Goal: Task Accomplishment & Management: Manage account settings

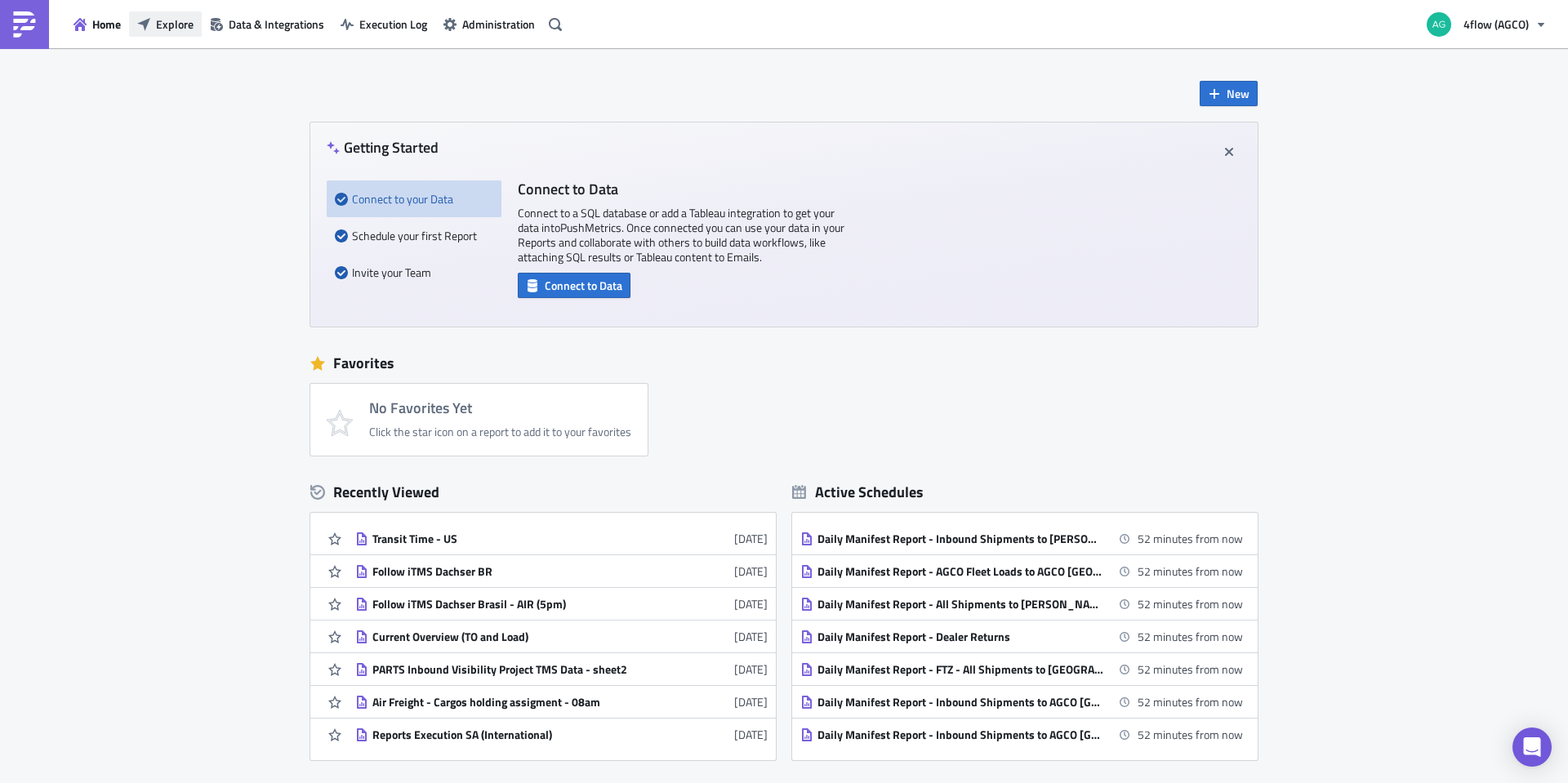
click at [178, 17] on span "Explore" at bounding box center [174, 24] width 37 height 17
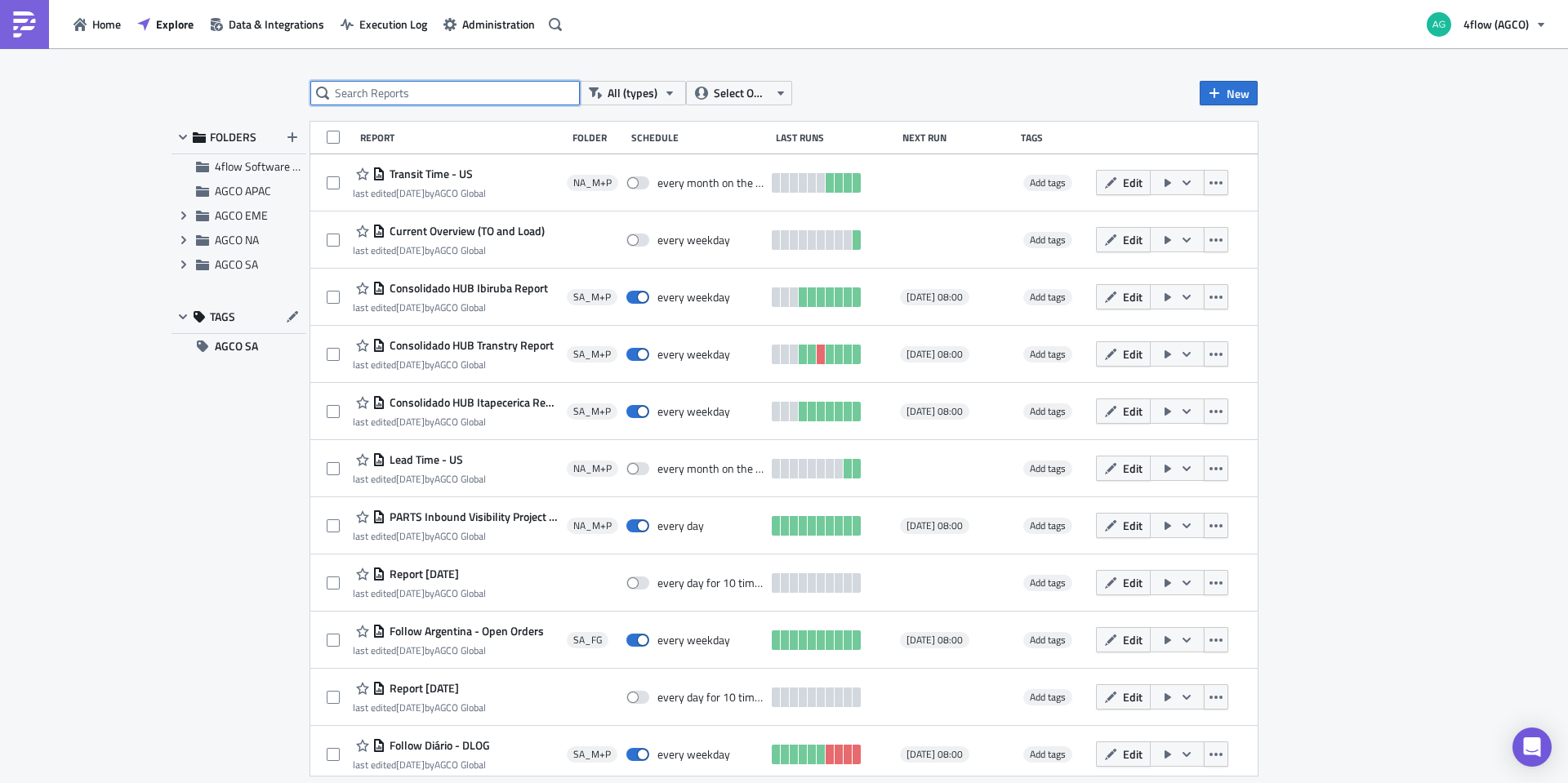
click at [385, 98] on input "text" at bounding box center [445, 93] width 270 height 25
click at [491, 95] on input "text" at bounding box center [445, 93] width 270 height 25
click at [105, 481] on div "All (types) Select Owner New FOLDERS 4flow Software KAM AGCO APAC Expand group …" at bounding box center [784, 417] width 1568 height 738
click at [155, 468] on div "All (types) Select Owner New FOLDERS 4flow Software KAM AGCO APAC Expand group …" at bounding box center [784, 417] width 1568 height 738
click at [173, 575] on div "All (types) Select Owner New FOLDERS 4flow Software KAM AGCO APAC Expand group …" at bounding box center [784, 417] width 1568 height 738
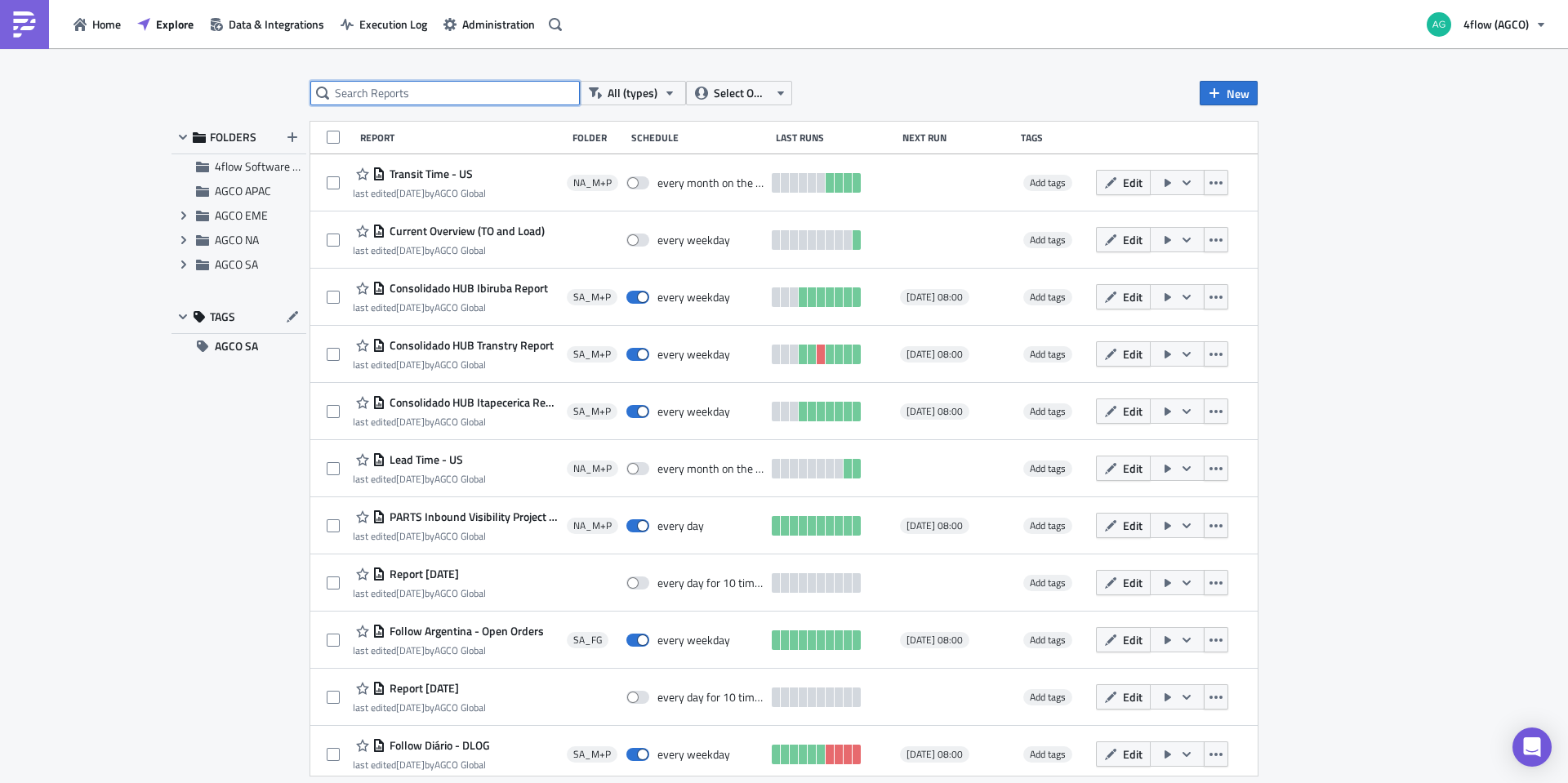
click at [372, 101] on input "text" at bounding box center [445, 93] width 270 height 25
type input "hub canoas"
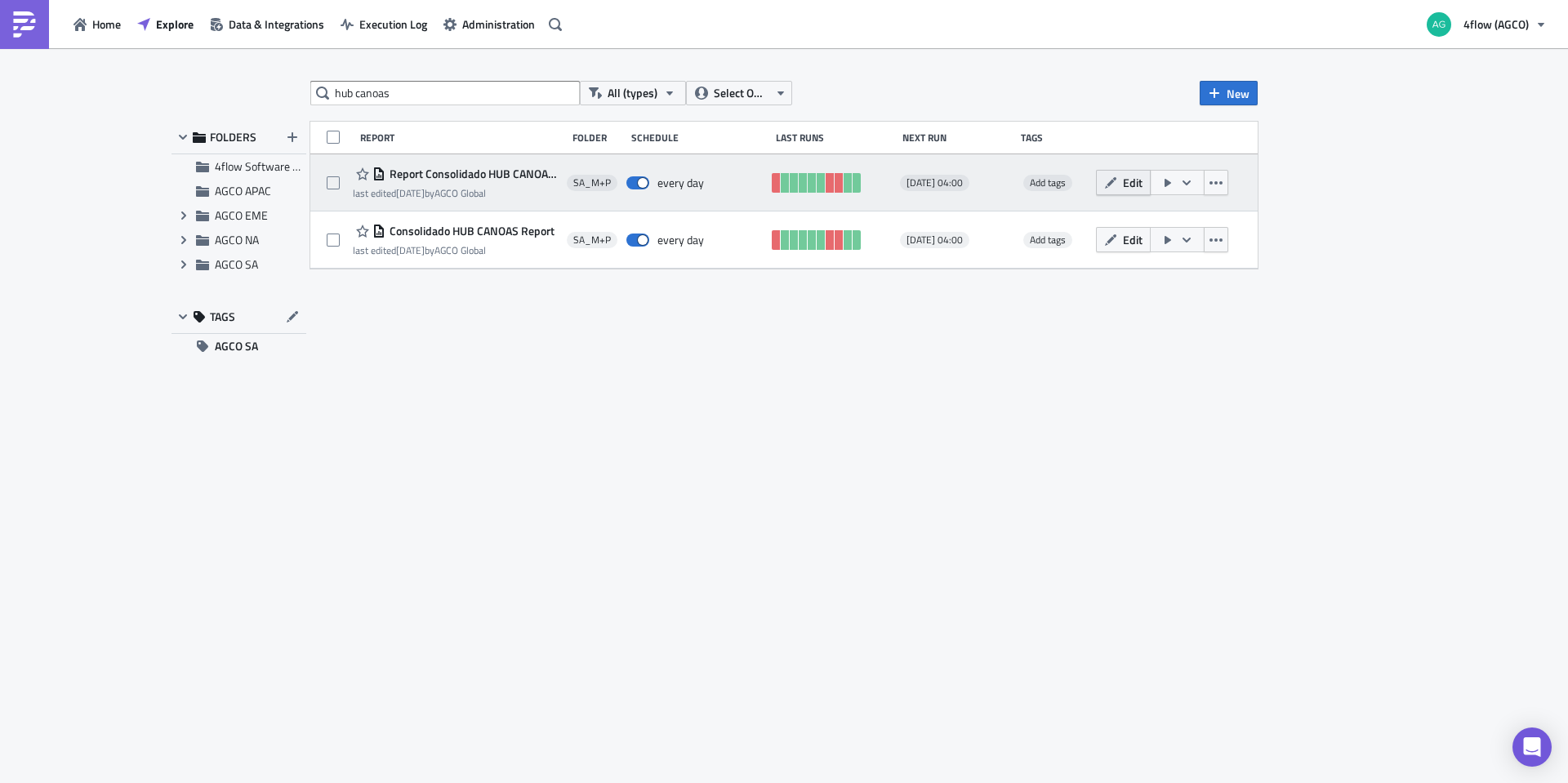
click at [1119, 184] on button "Edit" at bounding box center [1123, 183] width 55 height 25
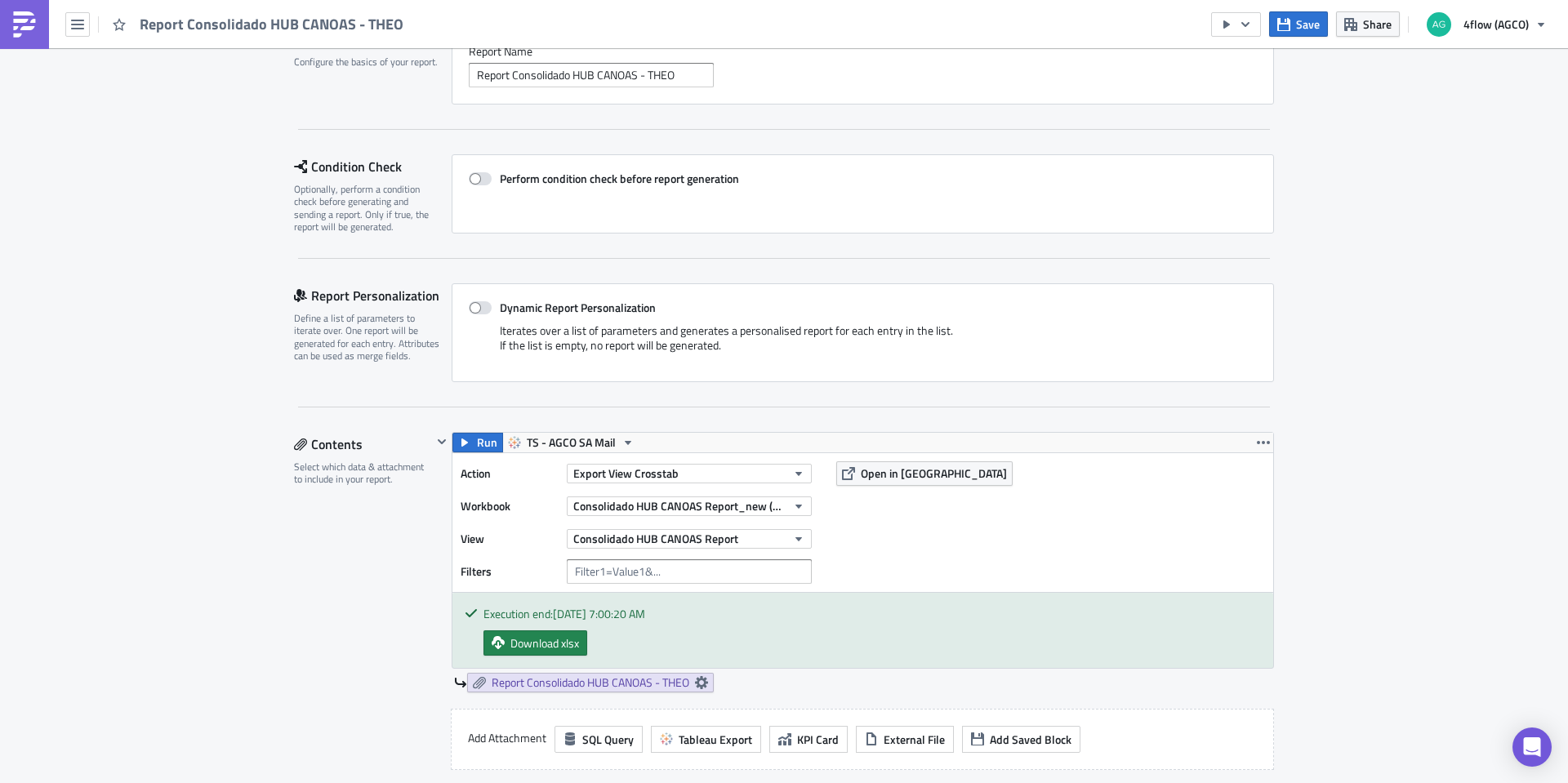
scroll to position [327, 0]
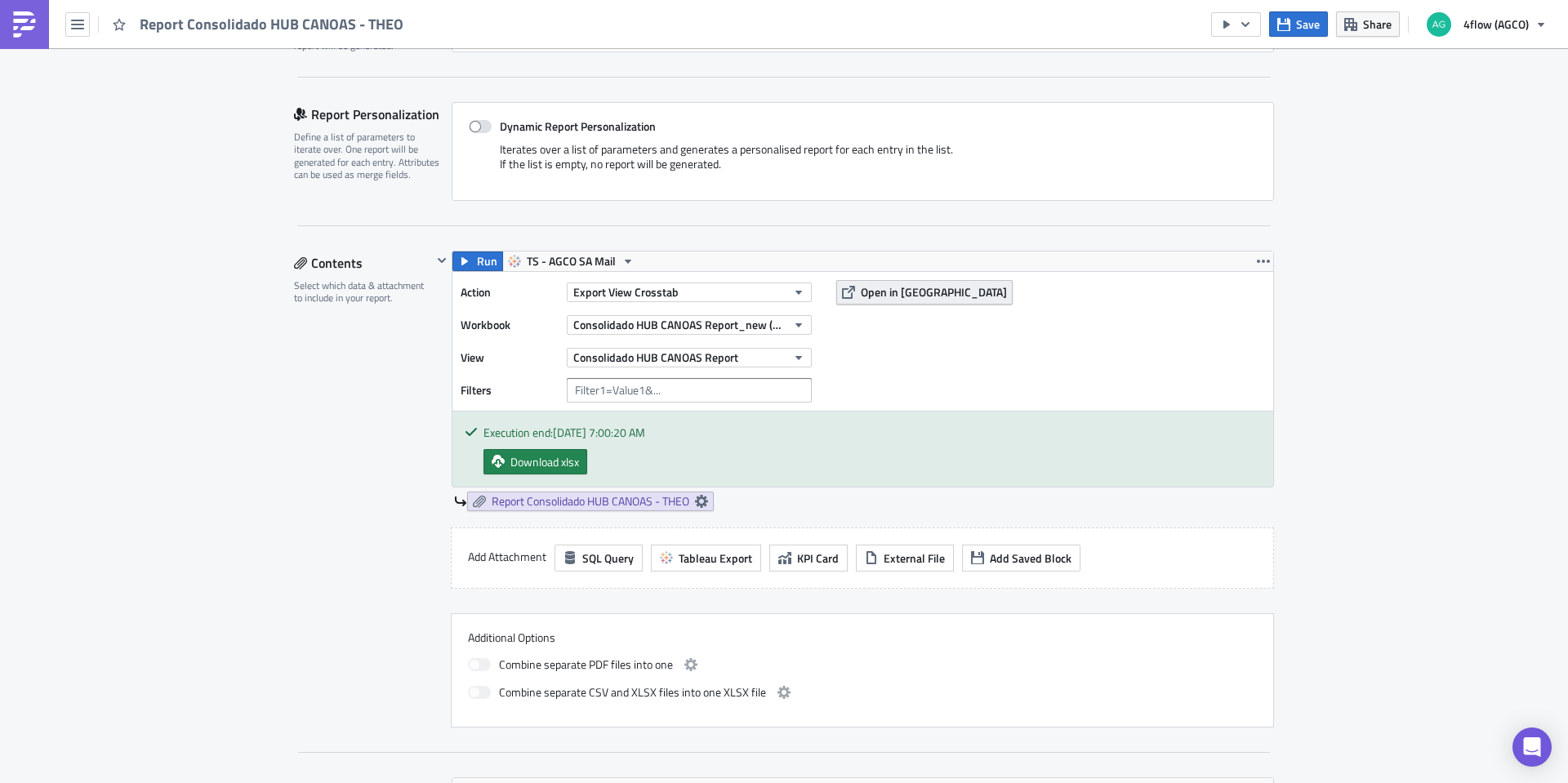
click at [872, 292] on span "Open in [GEOGRAPHIC_DATA]" at bounding box center [934, 292] width 146 height 17
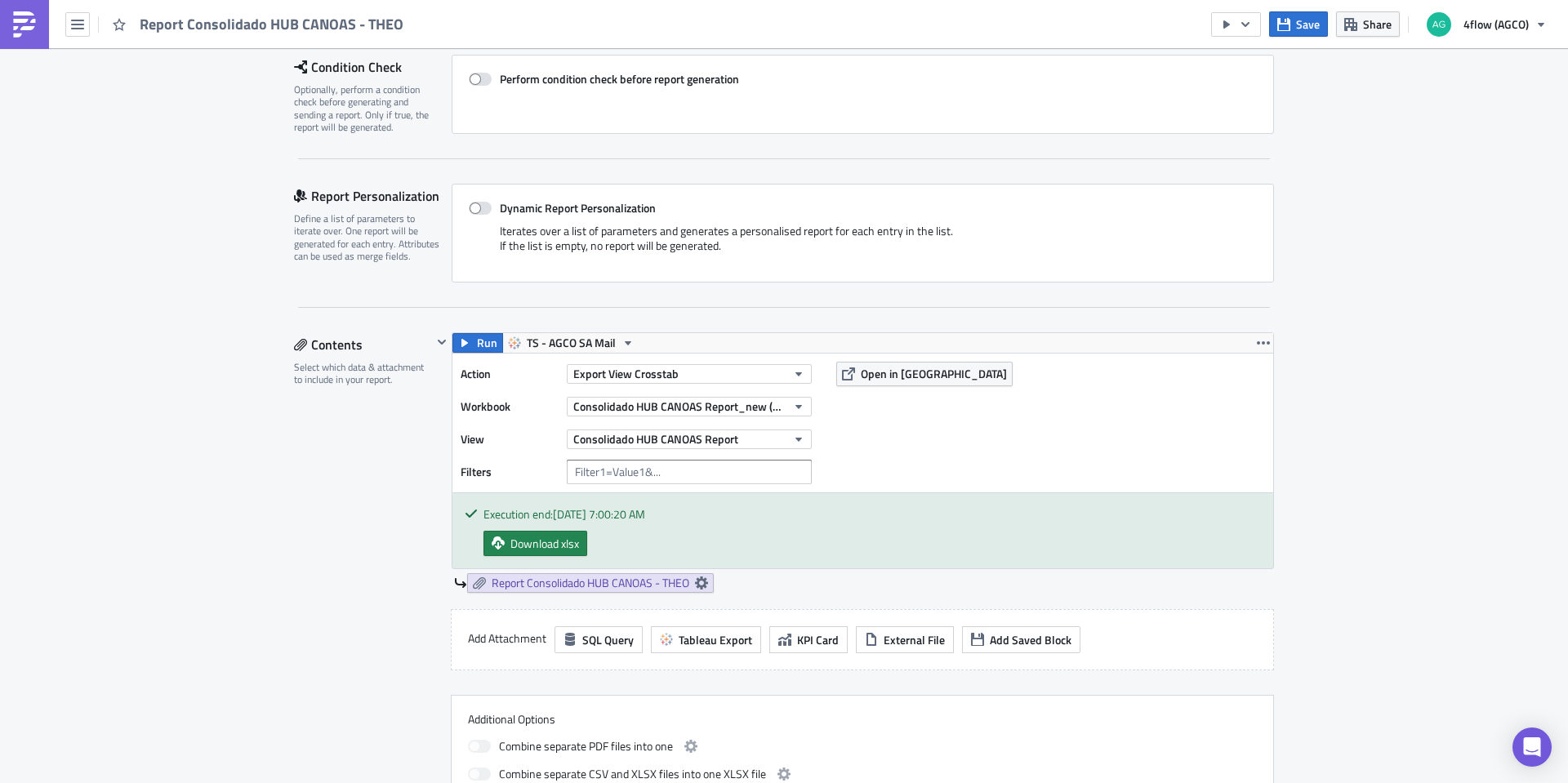
scroll to position [0, 0]
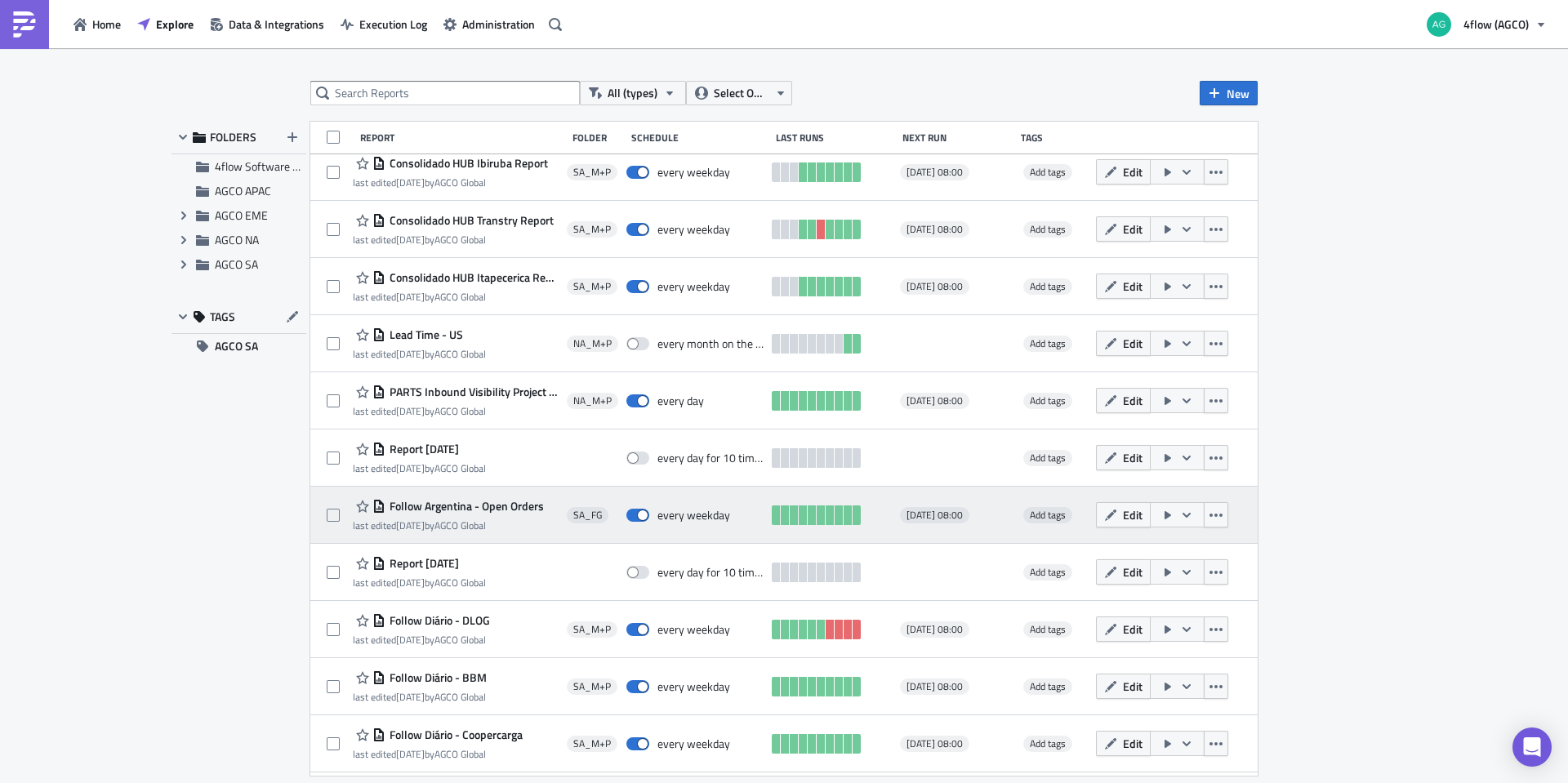
scroll to position [277, 0]
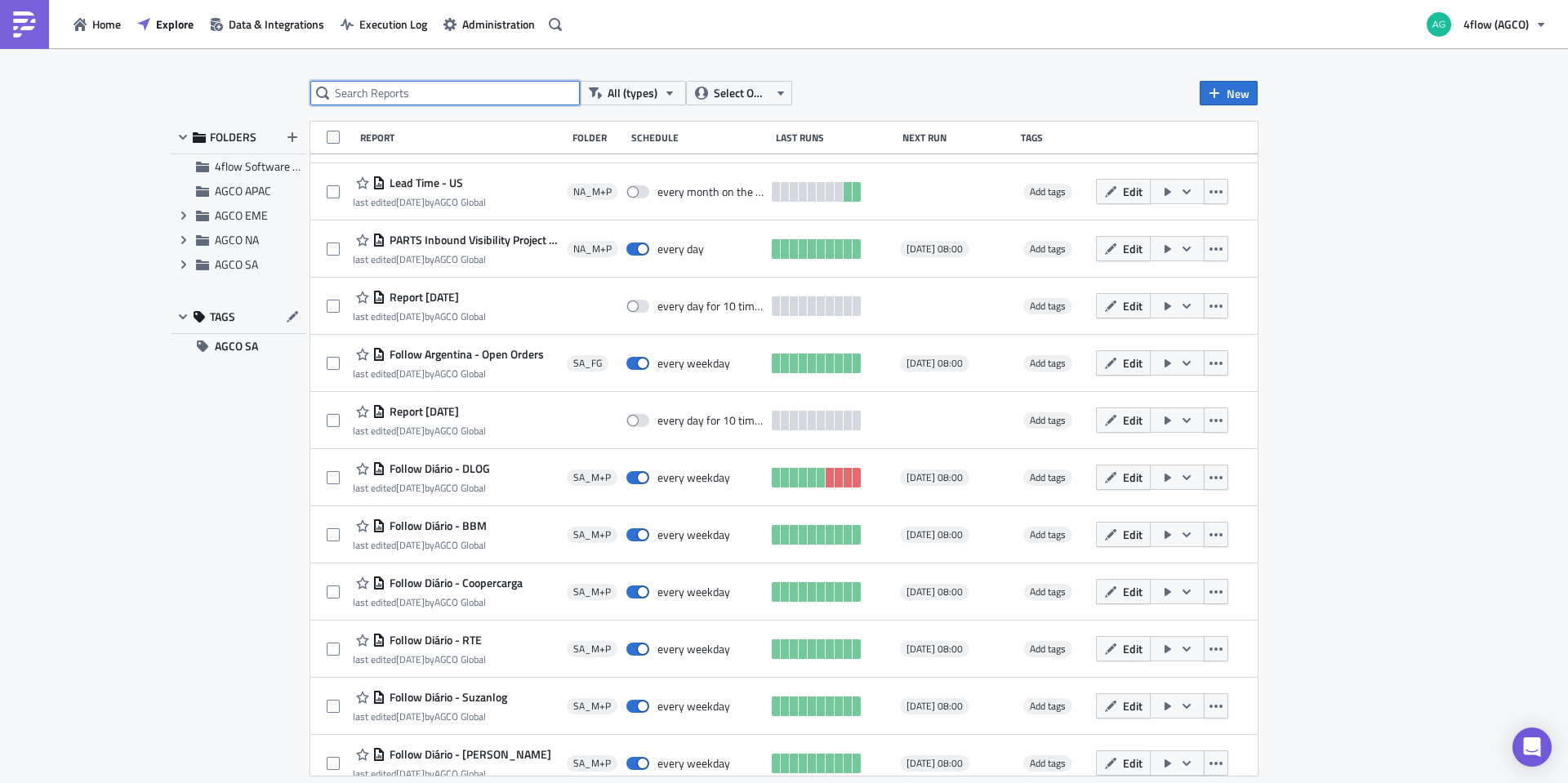
click at [485, 90] on input "text" at bounding box center [445, 93] width 270 height 25
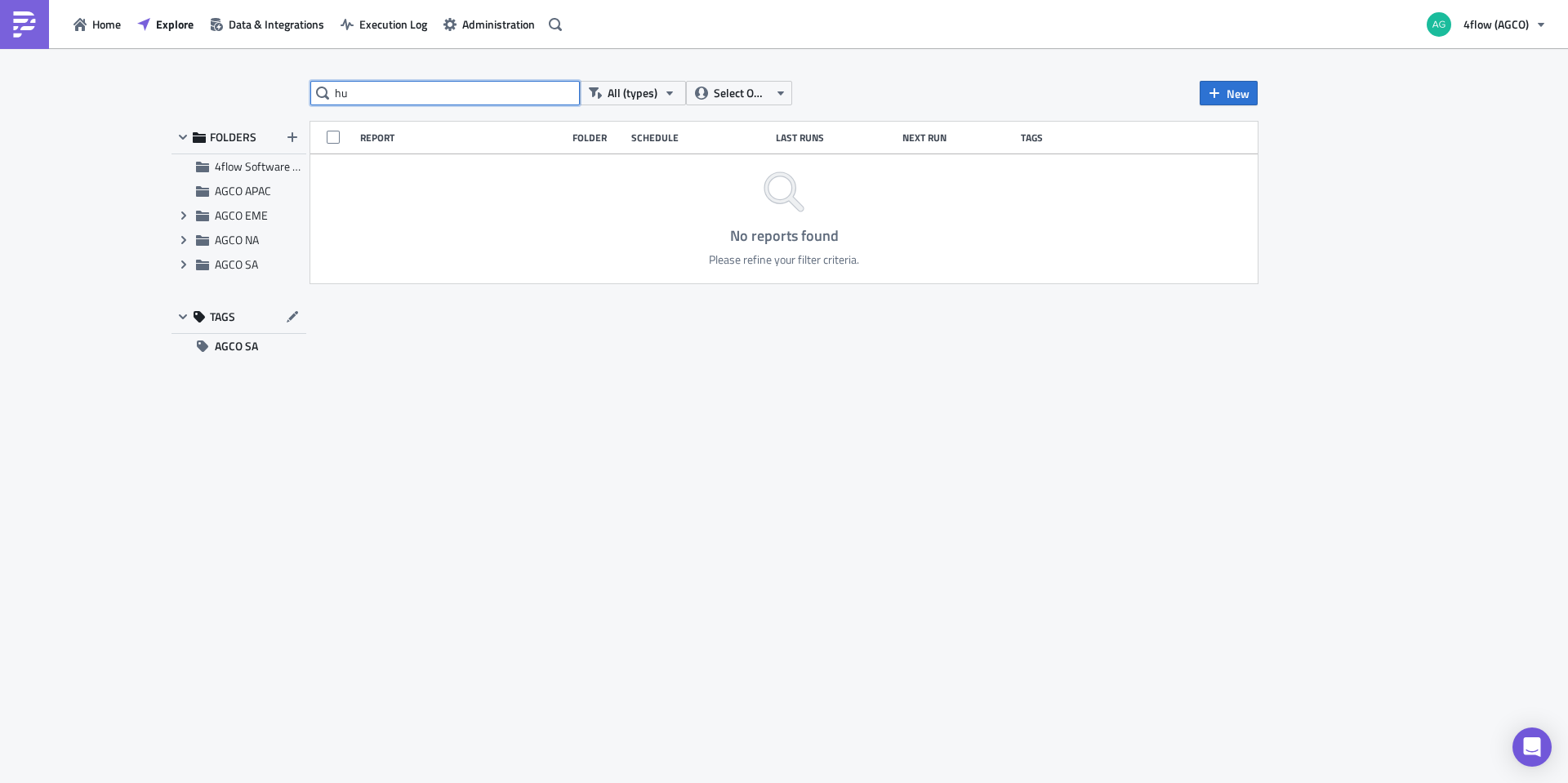
type input "h"
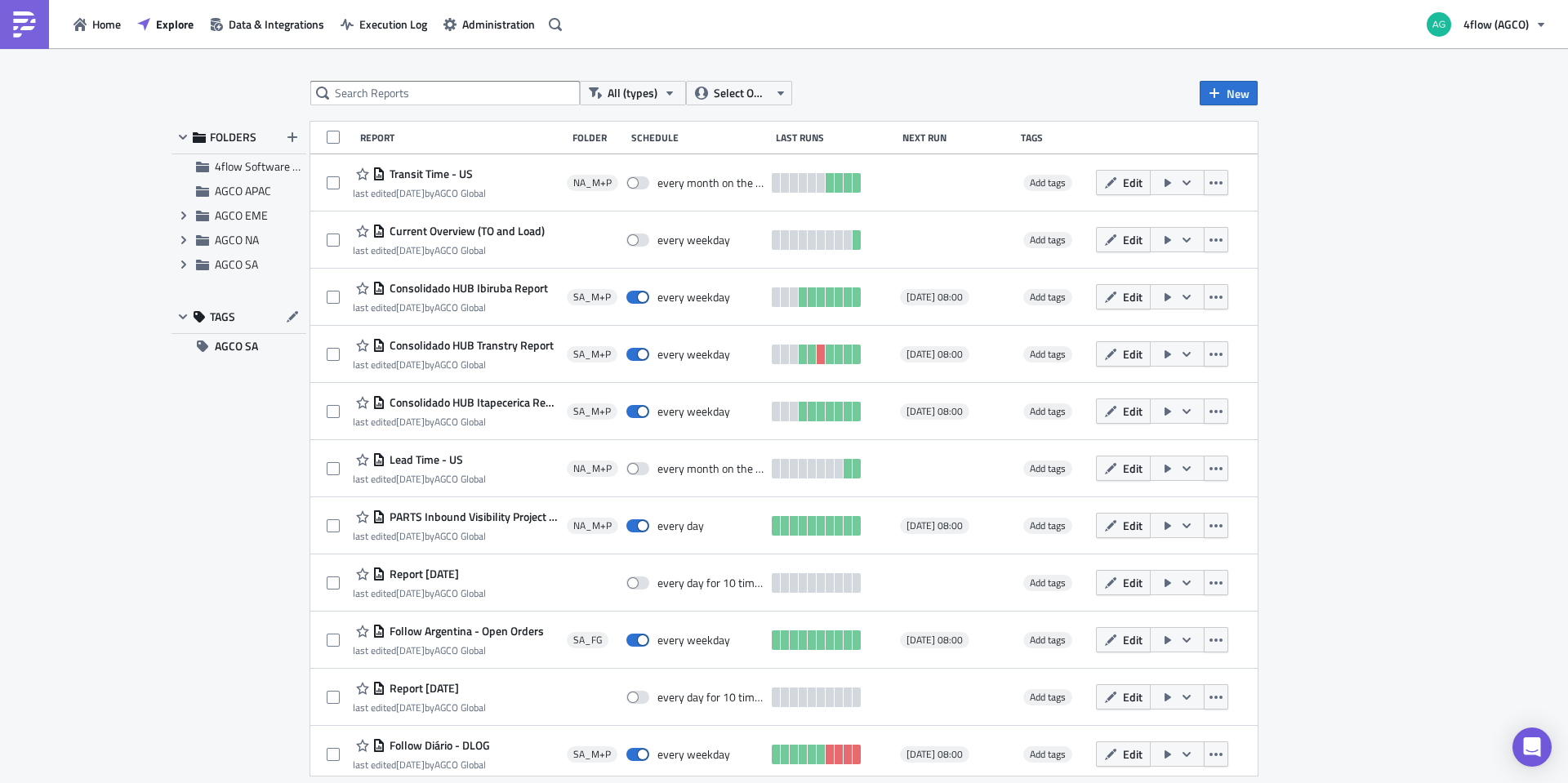
drag, startPoint x: 431, startPoint y: 70, endPoint x: 429, endPoint y: 79, distance: 9.2
click at [431, 72] on div "All (types) Select Owner New FOLDERS 4flow Software KAM AGCO APAC Expand group …" at bounding box center [784, 417] width 1568 height 738
click at [424, 87] on input "text" at bounding box center [445, 93] width 270 height 25
type input "hub canoas"
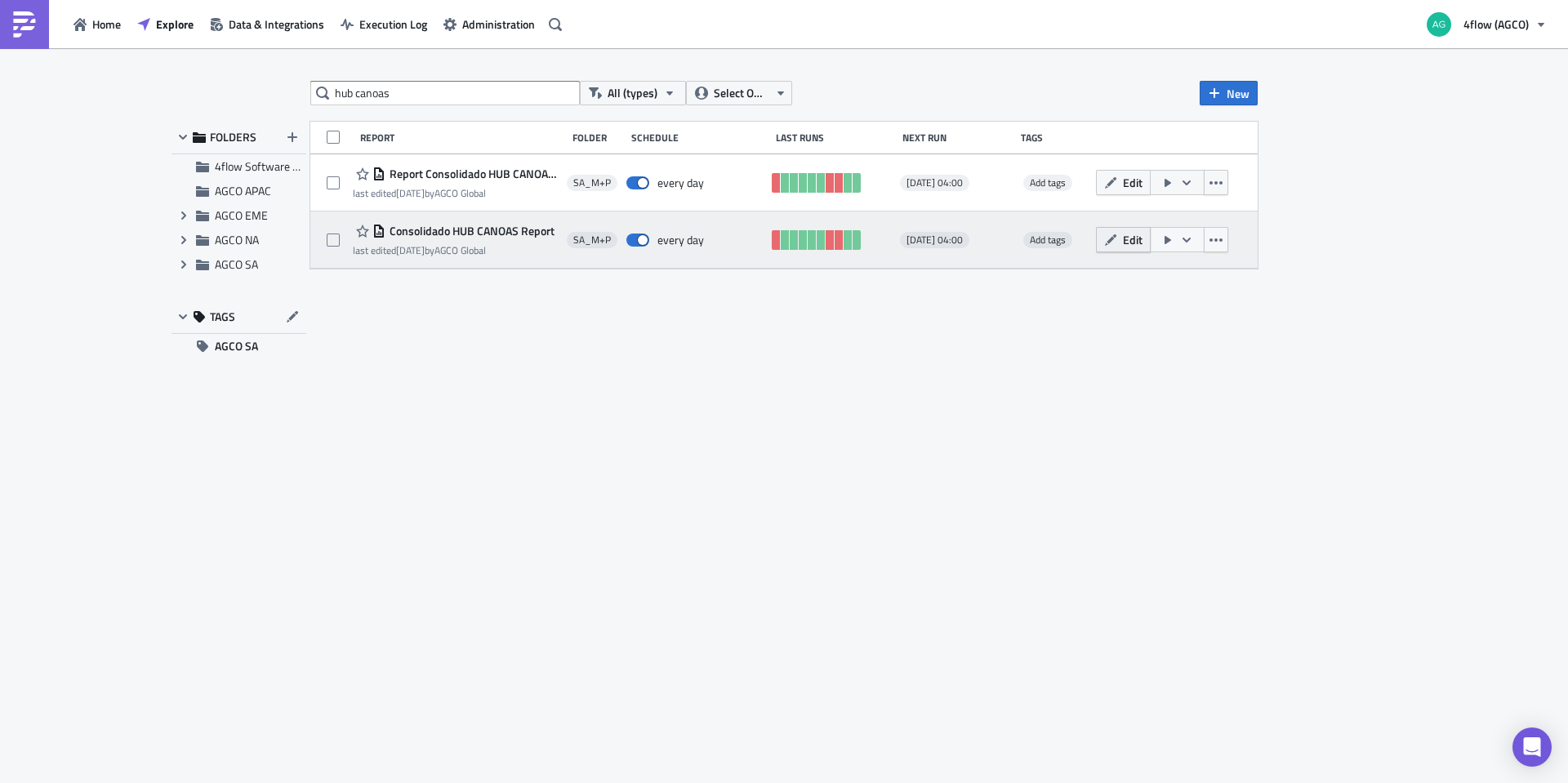
click at [1126, 244] on span "Edit" at bounding box center [1133, 240] width 19 height 17
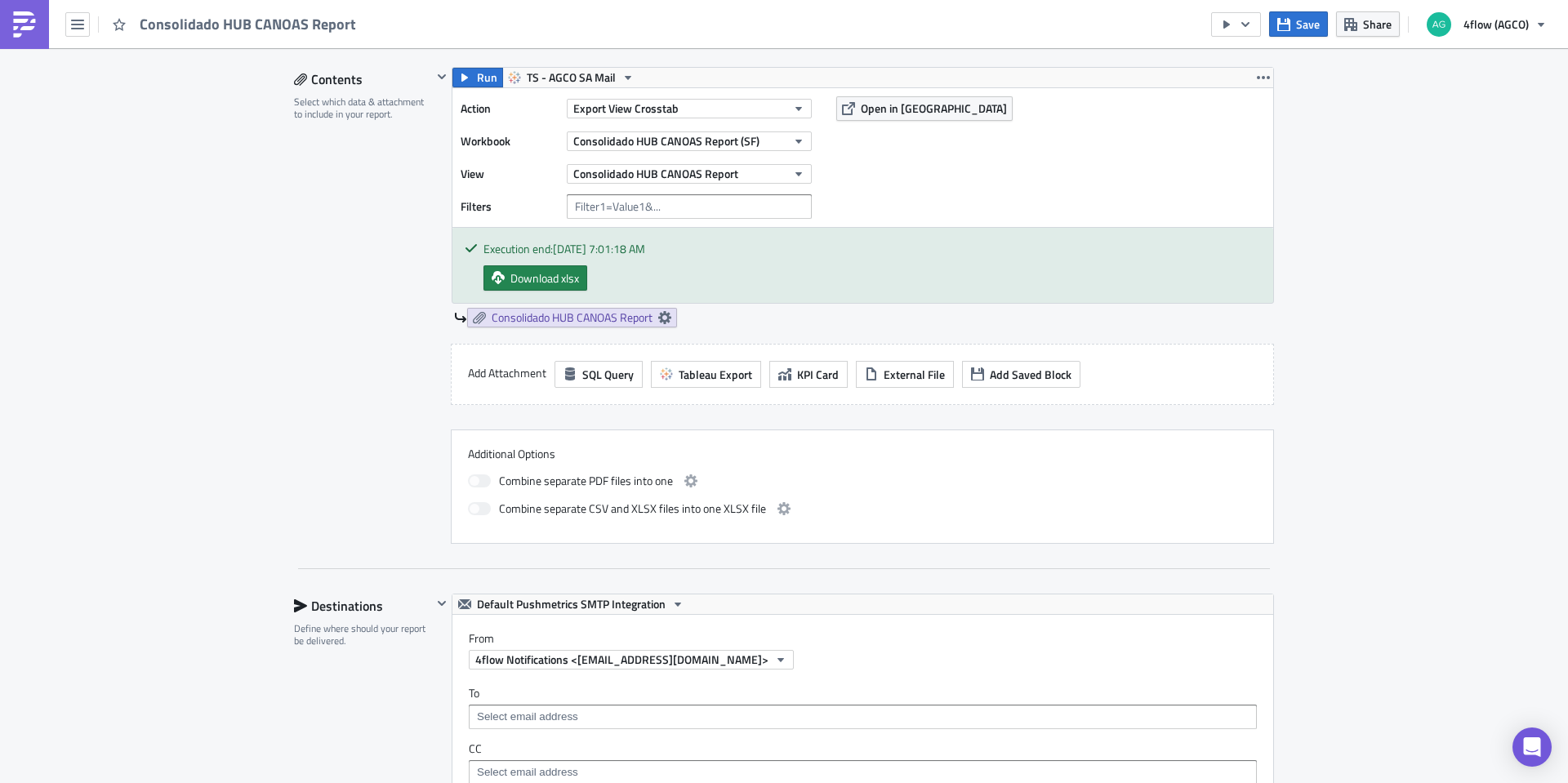
scroll to position [299, 0]
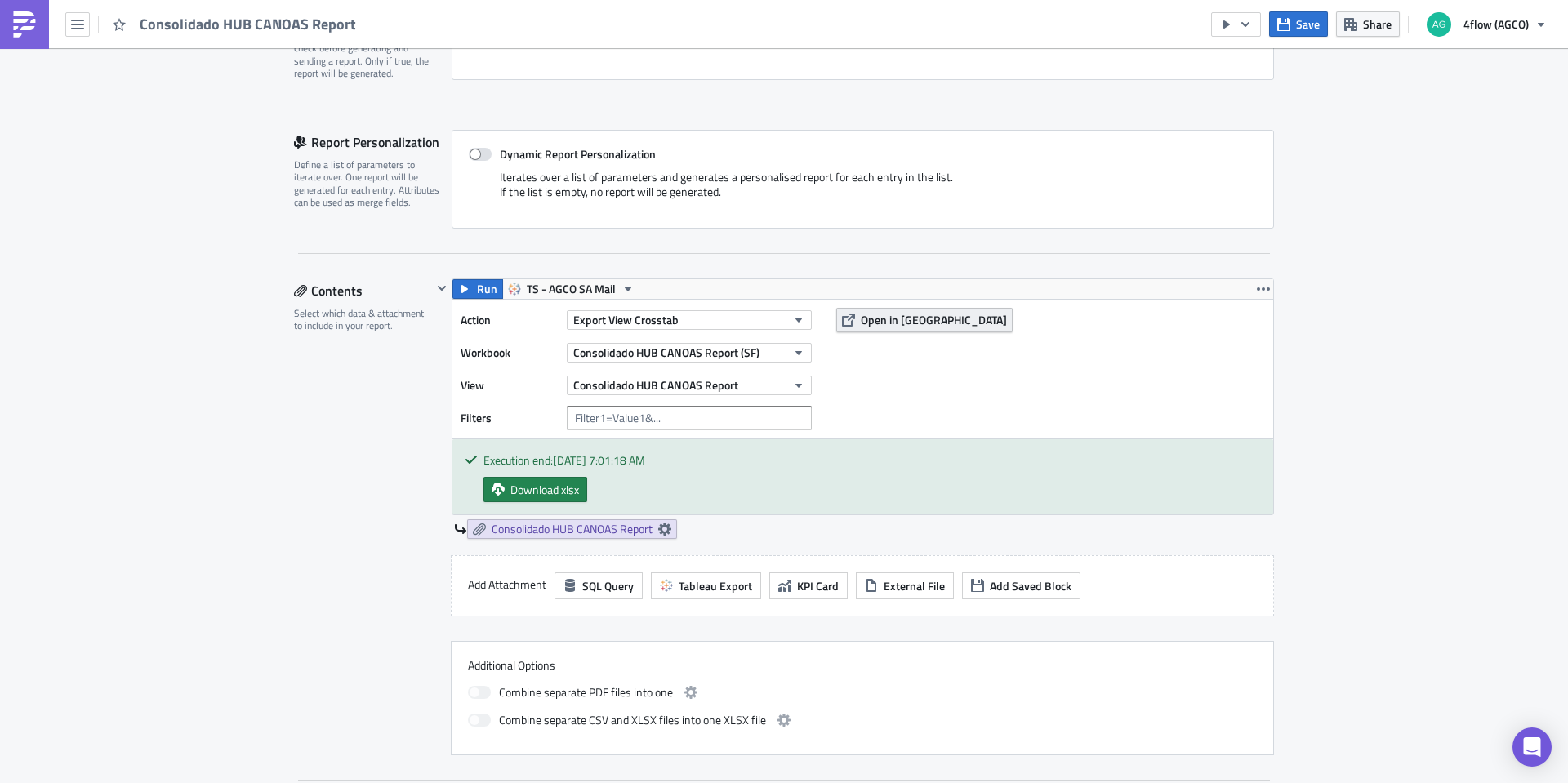
click at [892, 324] on span "Open in [GEOGRAPHIC_DATA]" at bounding box center [934, 320] width 146 height 17
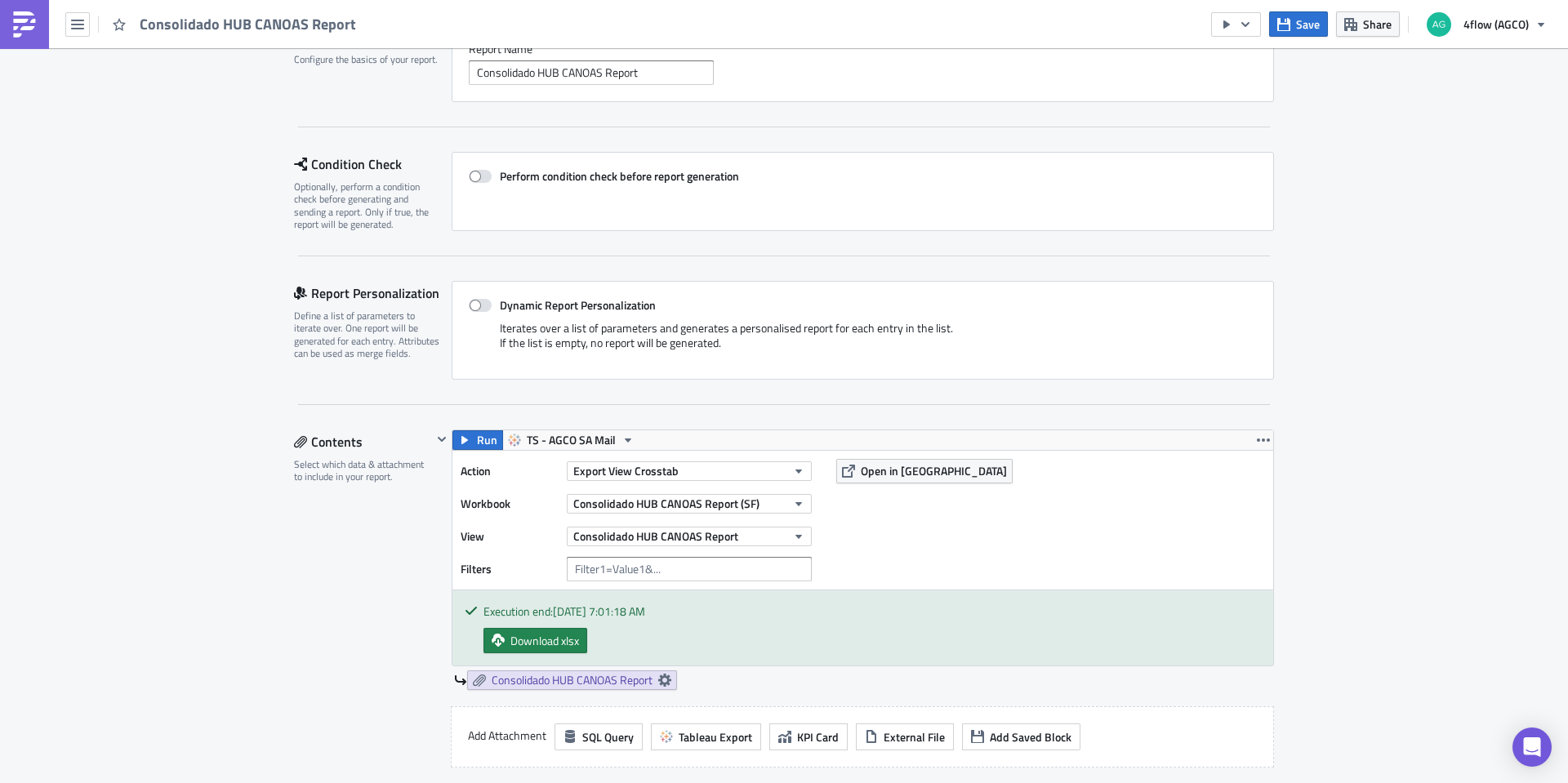
scroll to position [0, 0]
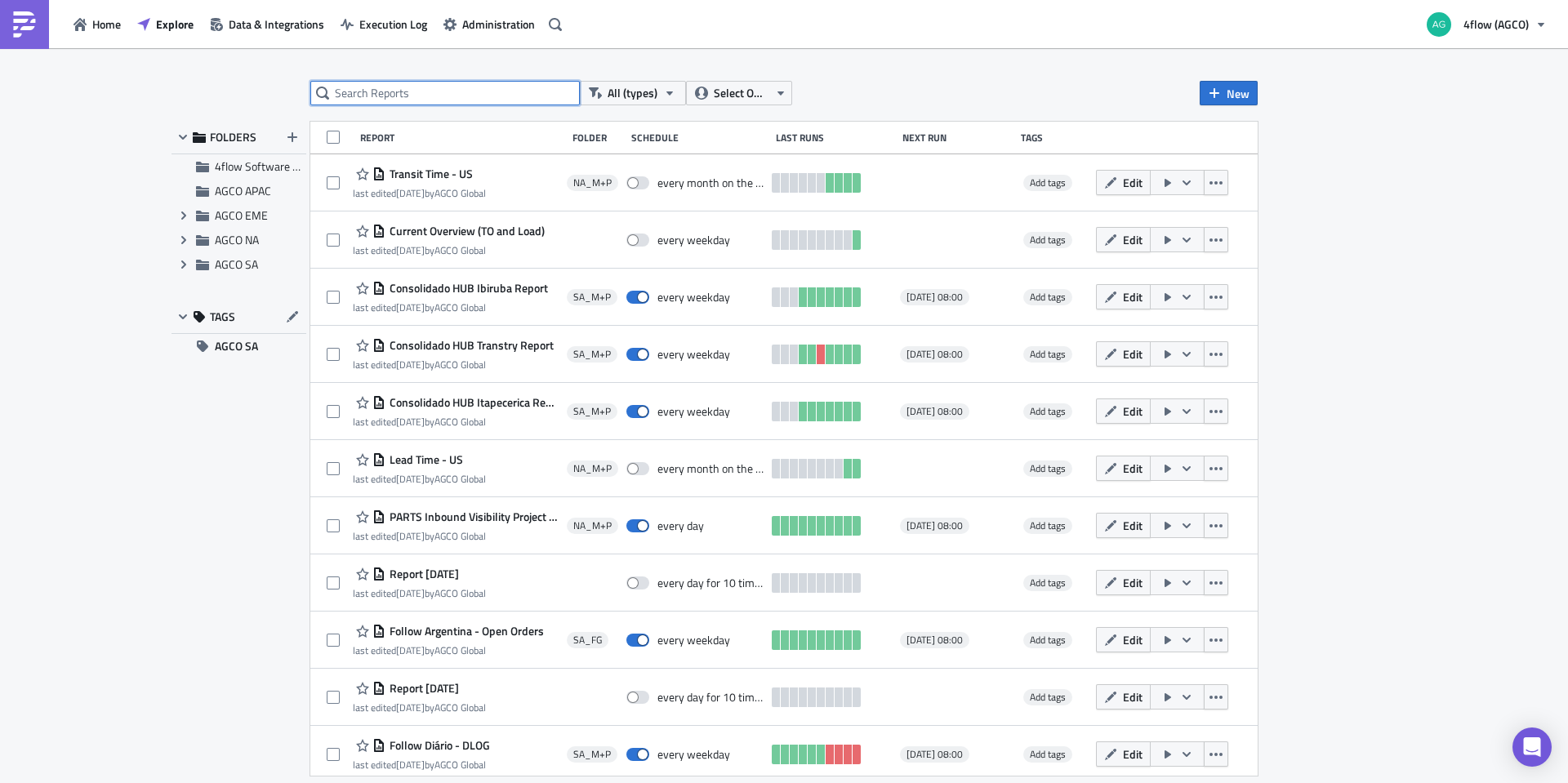
click at [412, 88] on input "text" at bounding box center [445, 93] width 270 height 25
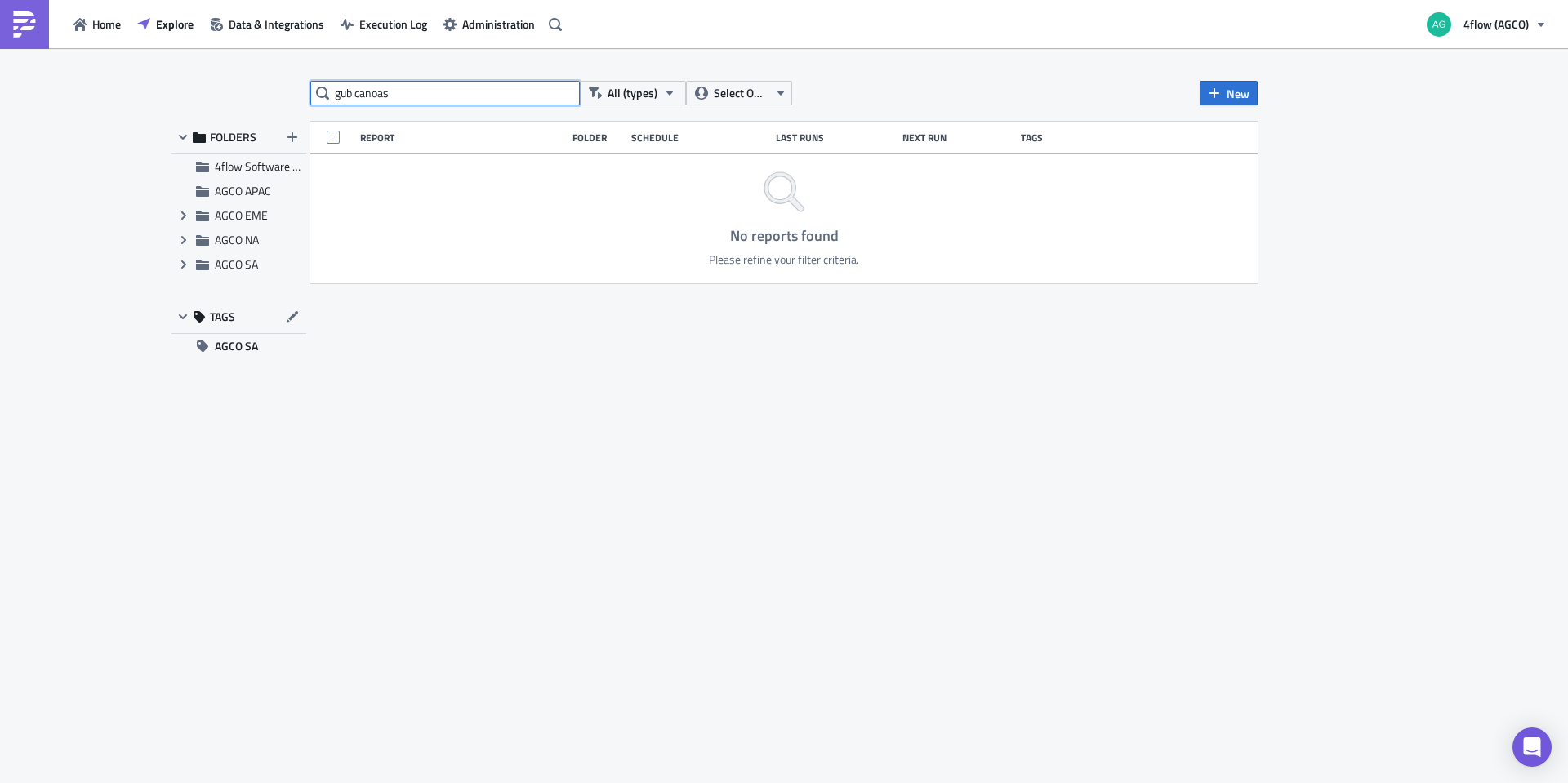
drag, startPoint x: 407, startPoint y: 95, endPoint x: 312, endPoint y: 98, distance: 95.0
click at [313, 98] on input "gub canoas" at bounding box center [445, 93] width 270 height 25
type input "hub canoas"
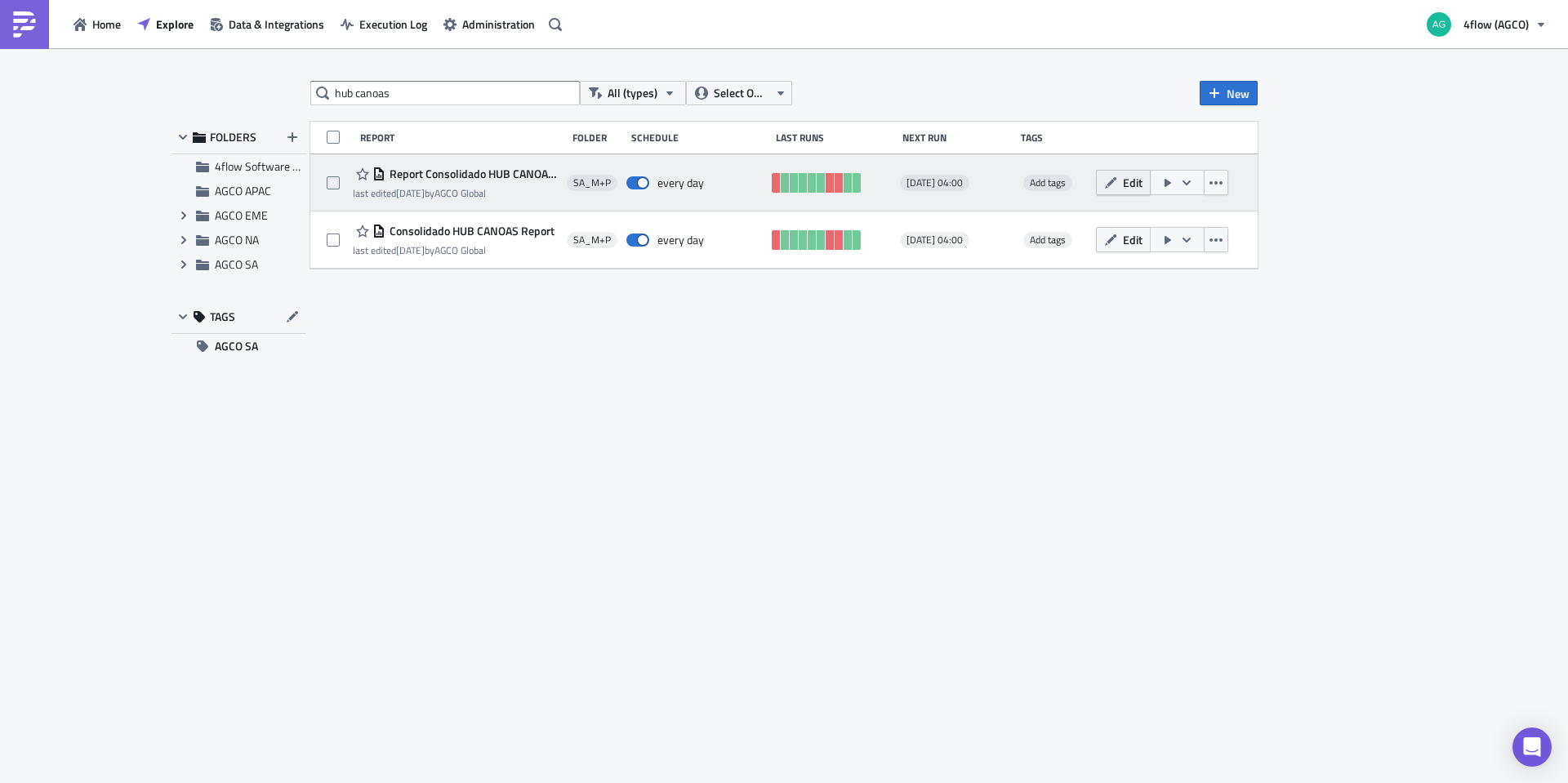
click at [1118, 183] on button "Edit" at bounding box center [1123, 183] width 55 height 25
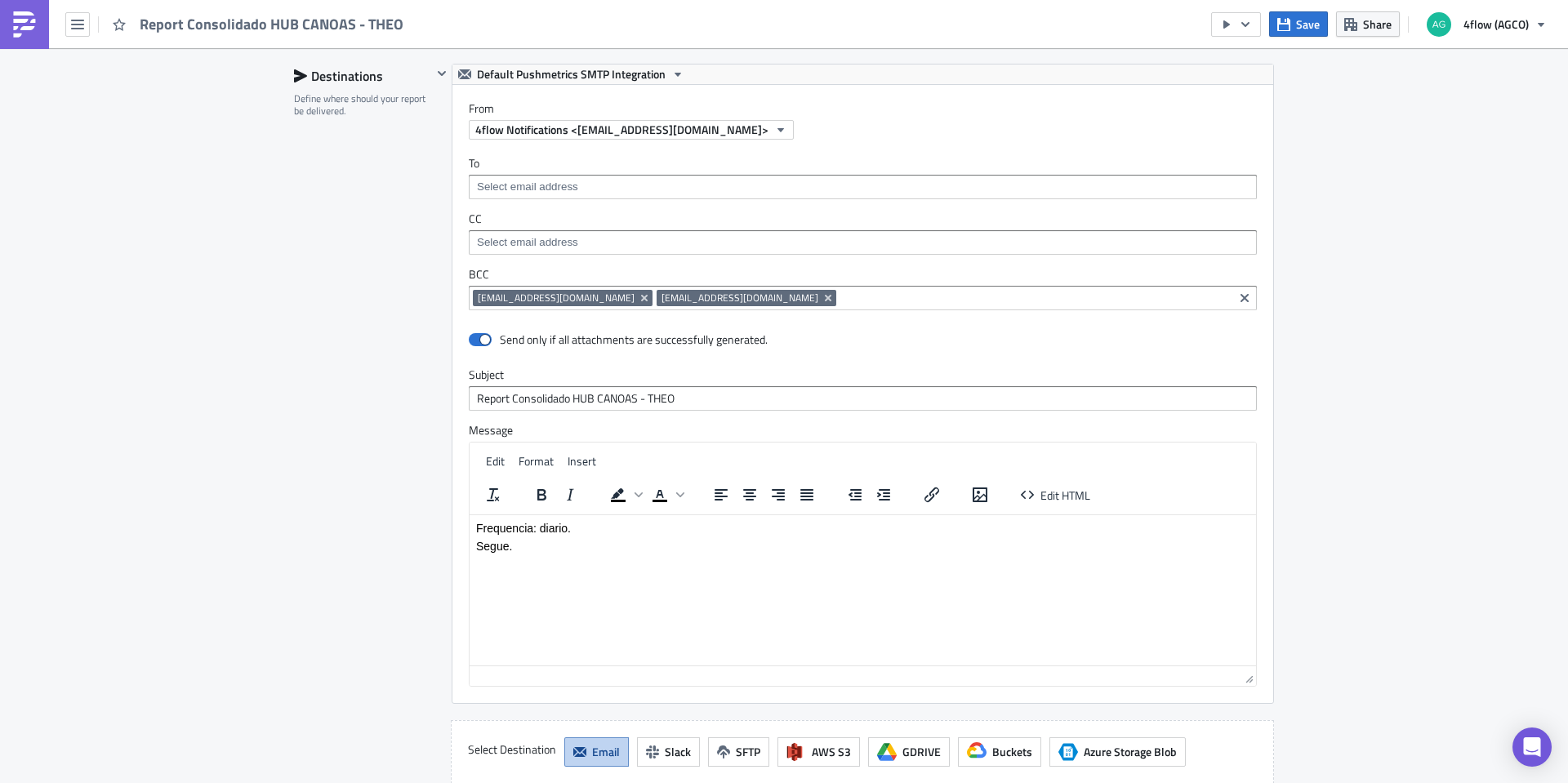
scroll to position [932, 0]
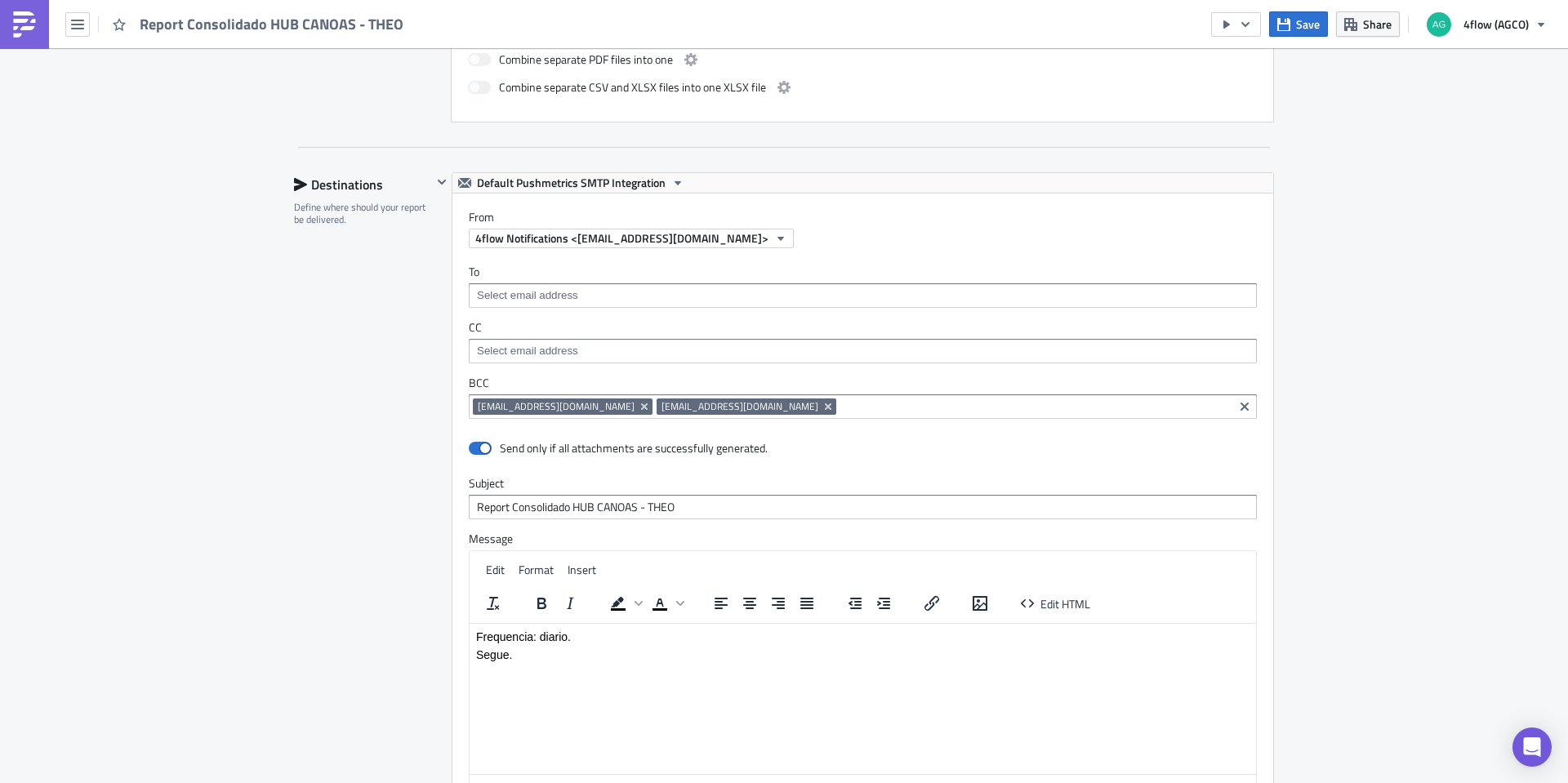
drag, startPoint x: 552, startPoint y: 411, endPoint x: 941, endPoint y: 413, distance: 389.0
click at [990, 389] on label "BCC" at bounding box center [863, 382] width 788 height 14
drag, startPoint x: 606, startPoint y: 406, endPoint x: 455, endPoint y: 409, distance: 151.0
click at [455, 409] on div "To CC BCC [EMAIL_ADDRESS][DOMAIN_NAME] [EMAIL_ADDRESS][DOMAIN_NAME] [EMAIL_ADDR…" at bounding box center [863, 341] width 821 height 187
drag, startPoint x: 609, startPoint y: 409, endPoint x: 458, endPoint y: 403, distance: 151.1
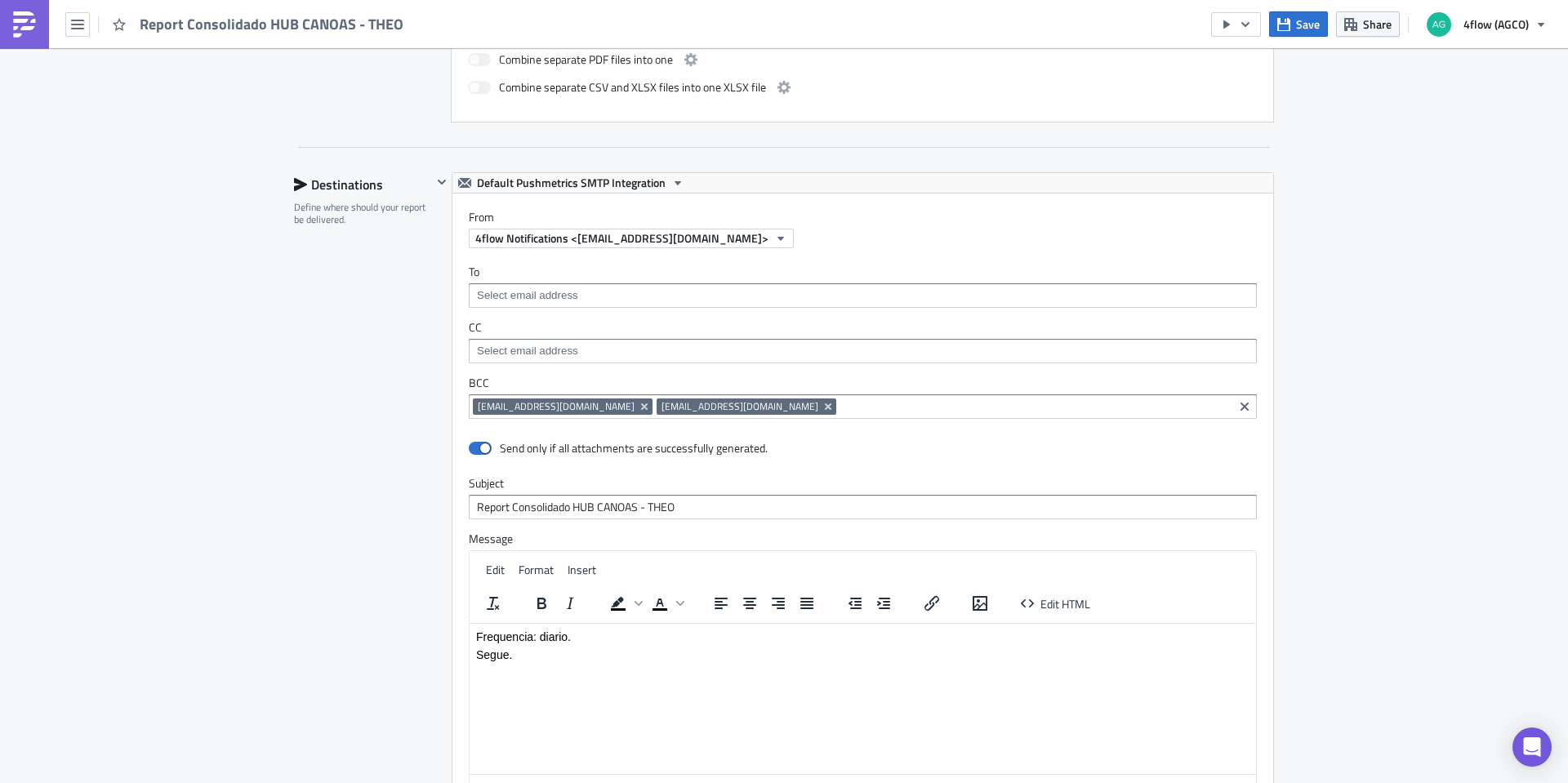
click at [458, 403] on div "To CC BCC [EMAIL_ADDRESS][DOMAIN_NAME] [EMAIL_ADDRESS][DOMAIN_NAME] [EMAIL_ADDR…" at bounding box center [863, 341] width 821 height 187
copy span "[EMAIL_ADDRESS][DOMAIN_NAME]"
click at [1433, 309] on div "SA_M+P Edit " Report Consolidado HUB CANOAS - THEO " Settings Configure the bas…" at bounding box center [784, 155] width 1568 height 2078
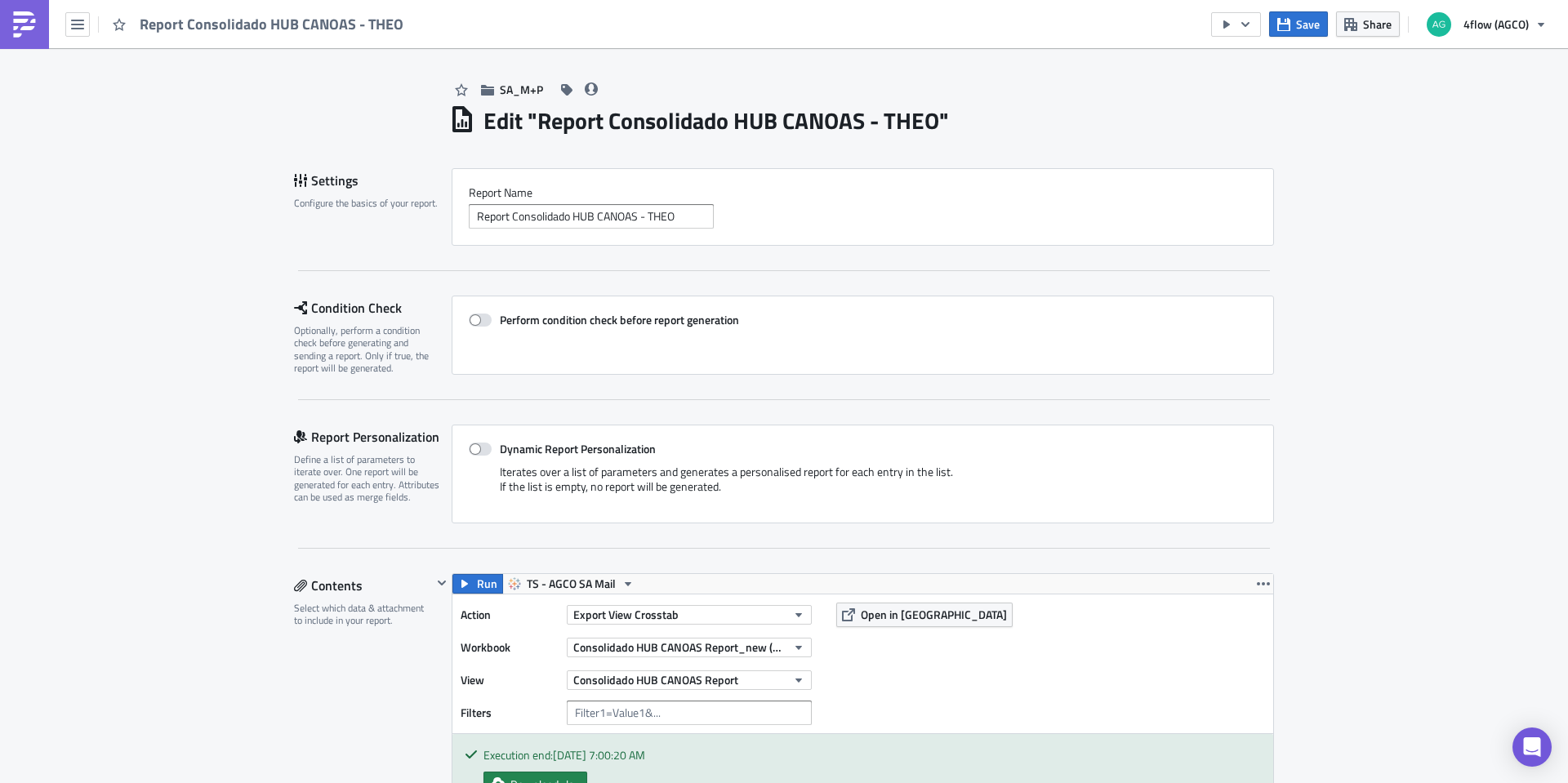
scroll to position [0, 0]
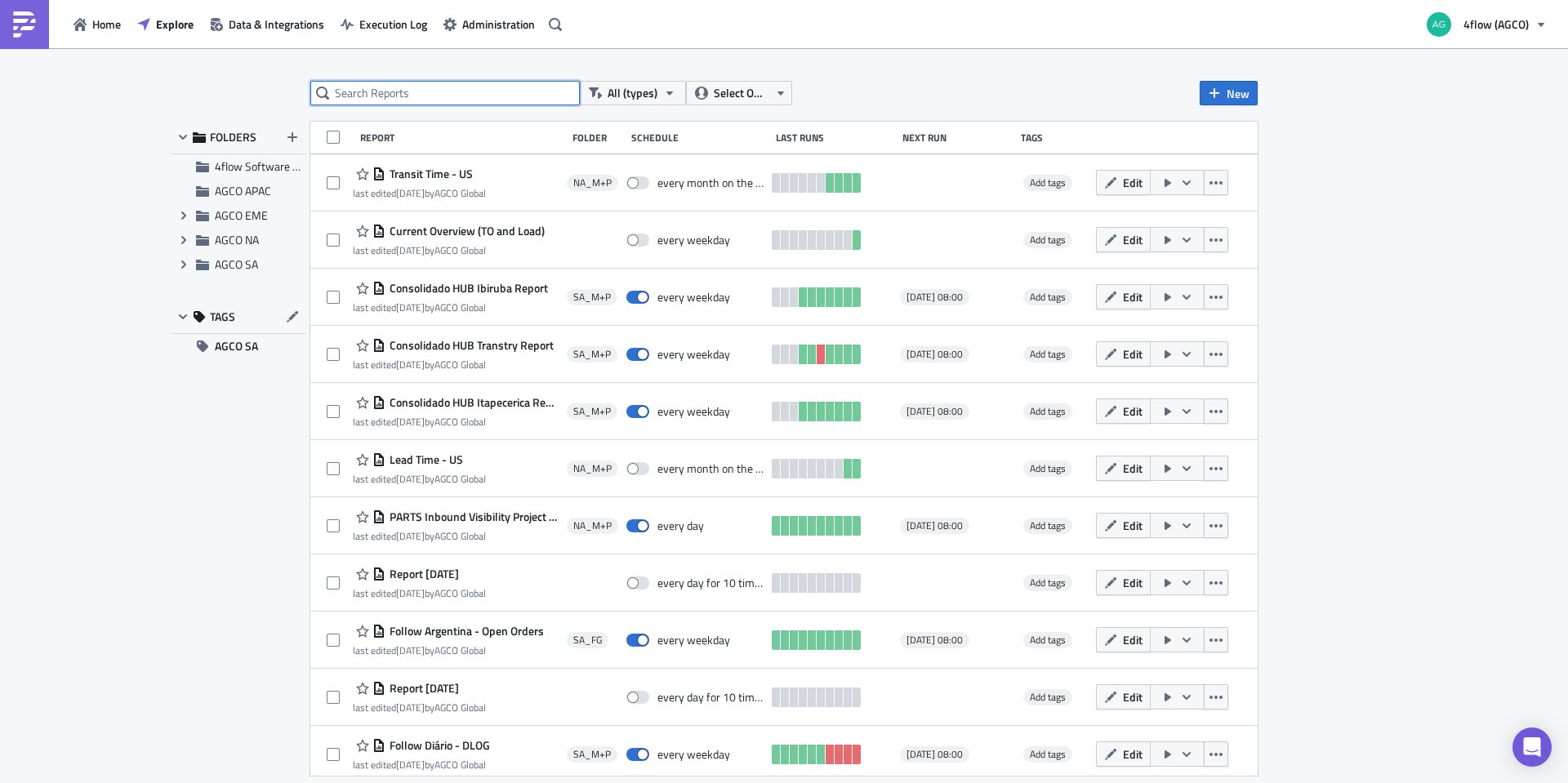
click at [434, 97] on input "text" at bounding box center [445, 93] width 270 height 25
type input "hub canoas"
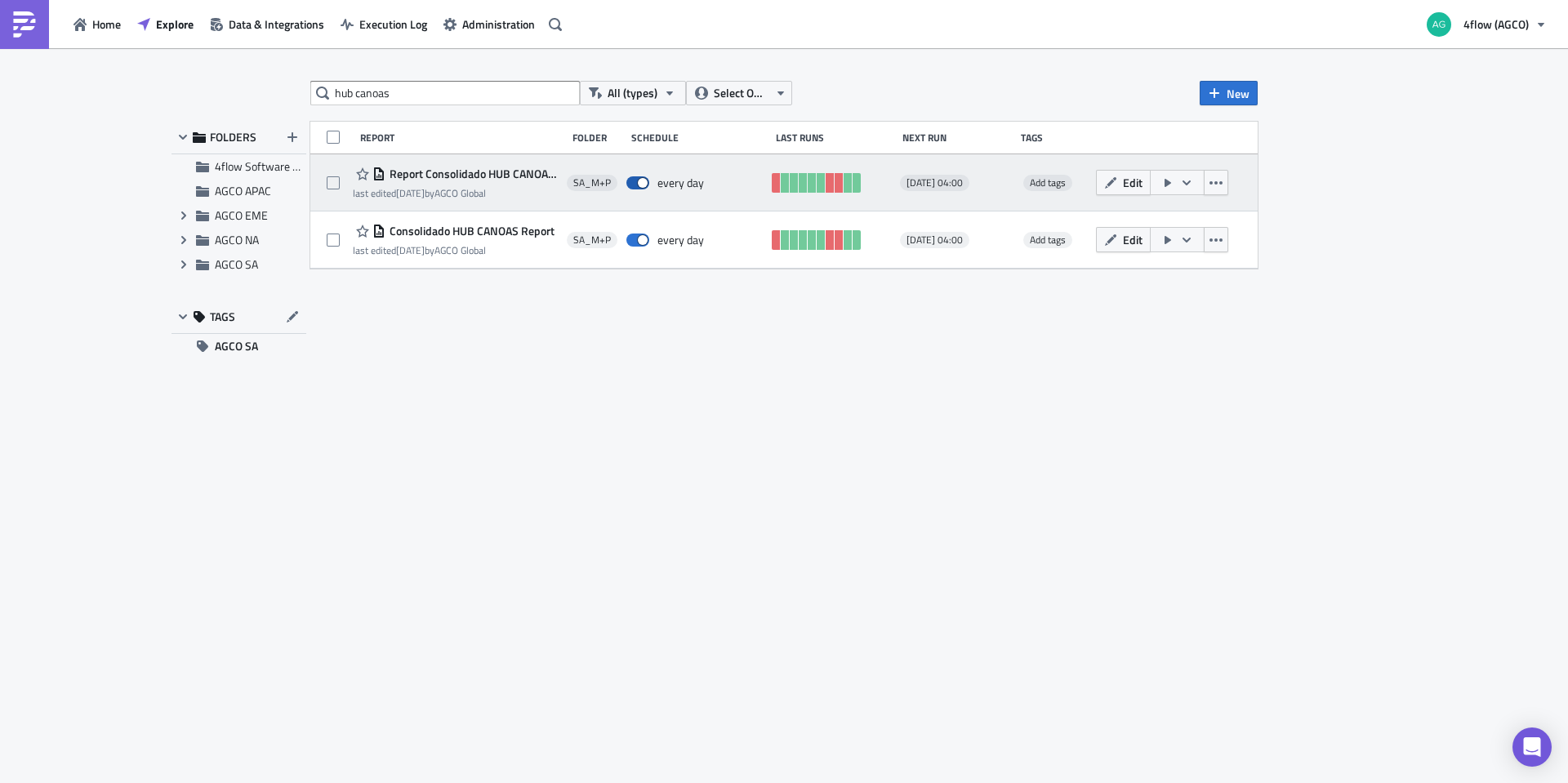
click at [640, 183] on span at bounding box center [638, 184] width 23 height 13
click at [640, 183] on input "checkbox" at bounding box center [634, 183] width 11 height 11
checkbox input "false"
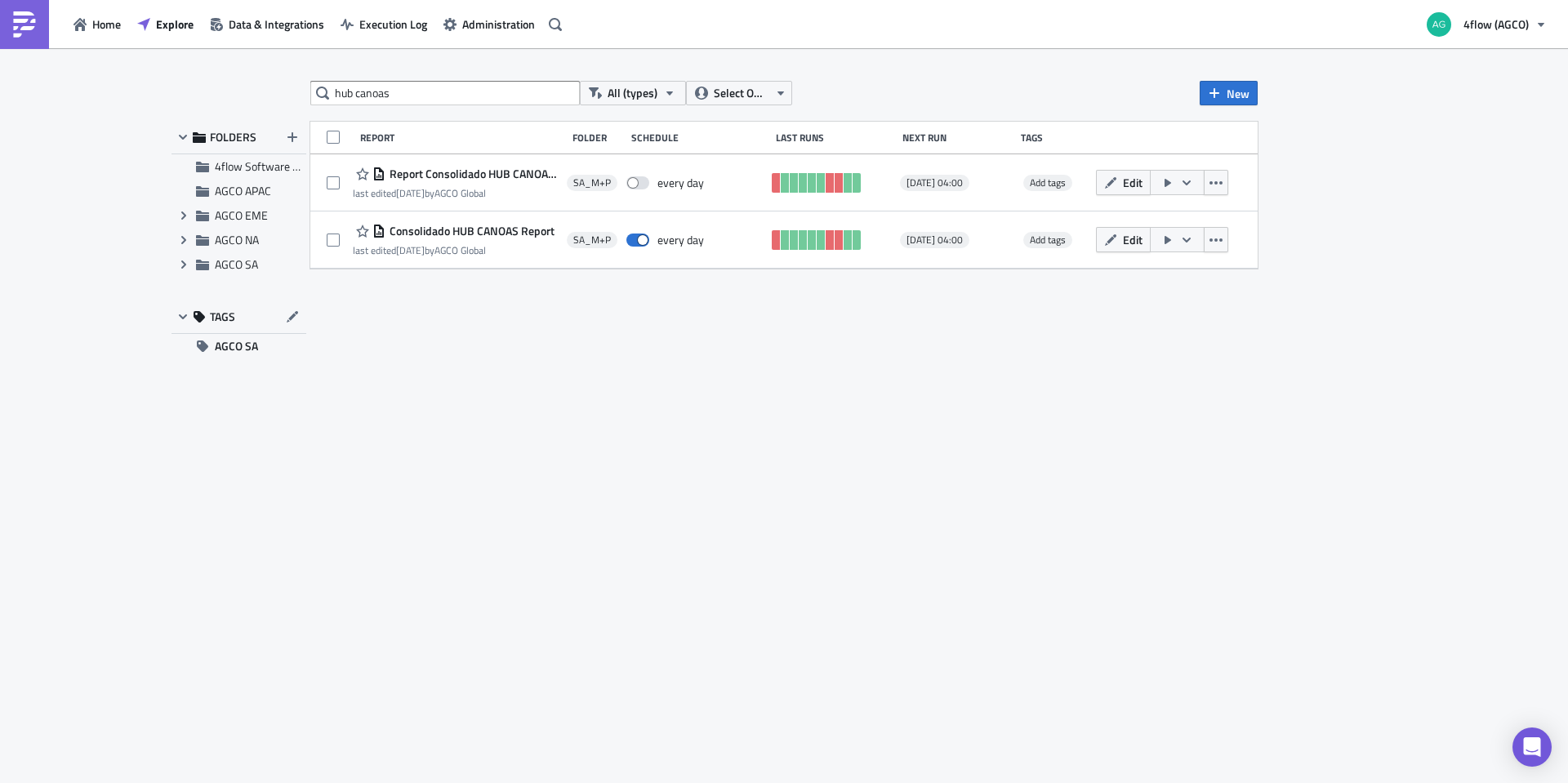
click at [1109, 386] on div "hub canoas All (types) Select Owner New FOLDERS 4flow Software KAM AGCO APAC Ex…" at bounding box center [784, 417] width 980 height 673
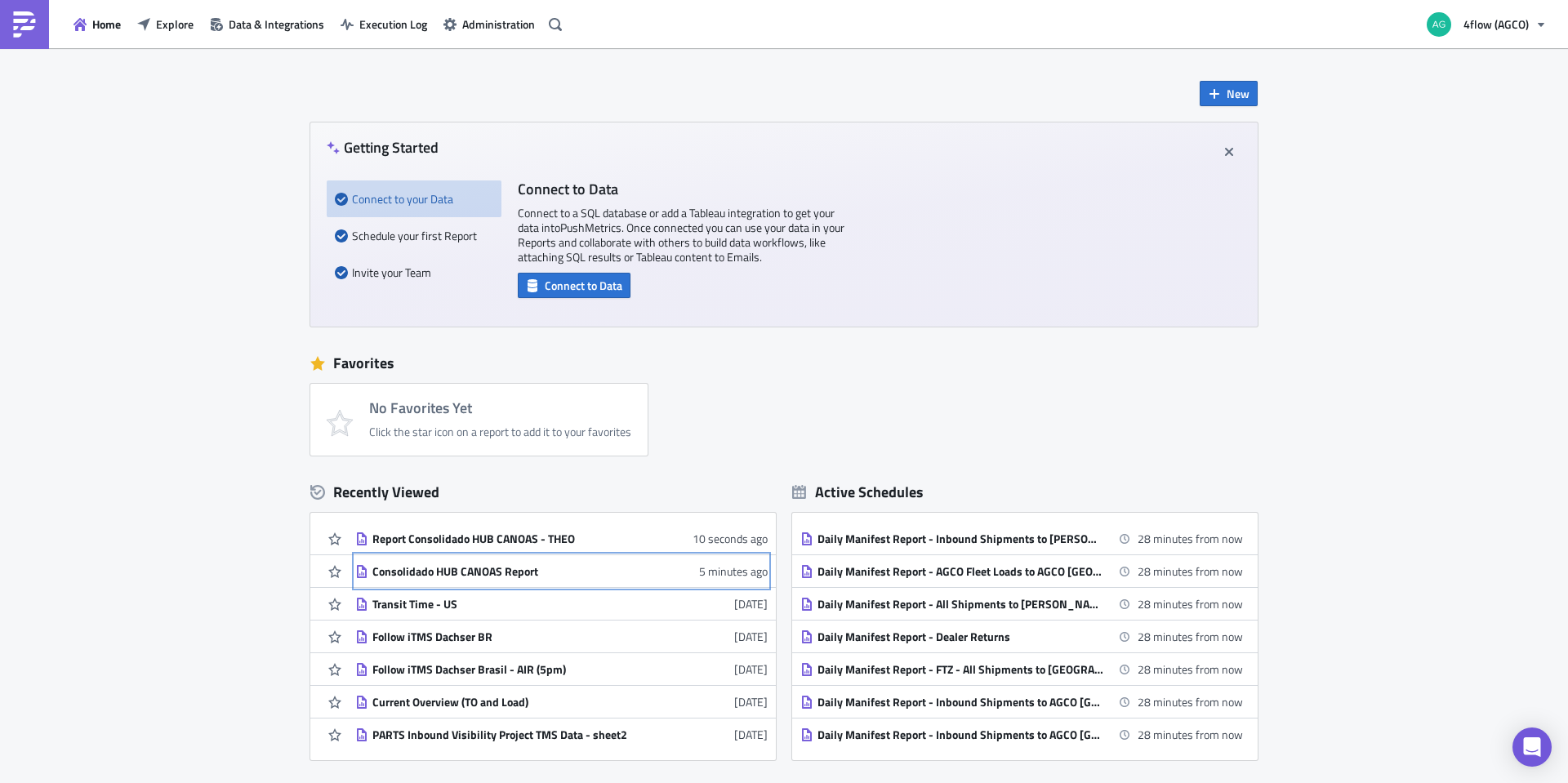
click at [493, 571] on div "Consolidado HUB CANOAS Report" at bounding box center [516, 571] width 286 height 14
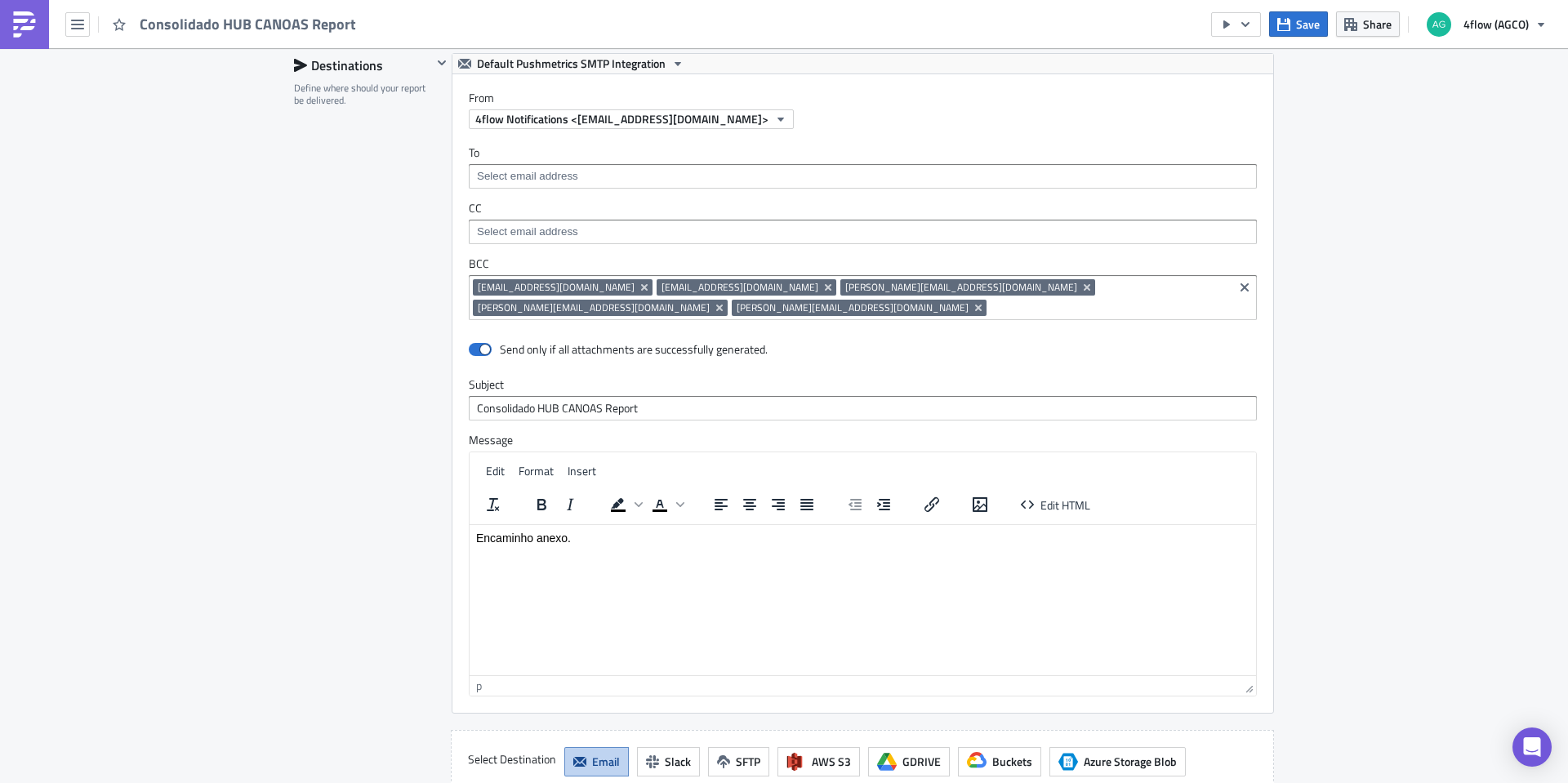
scroll to position [1062, 0]
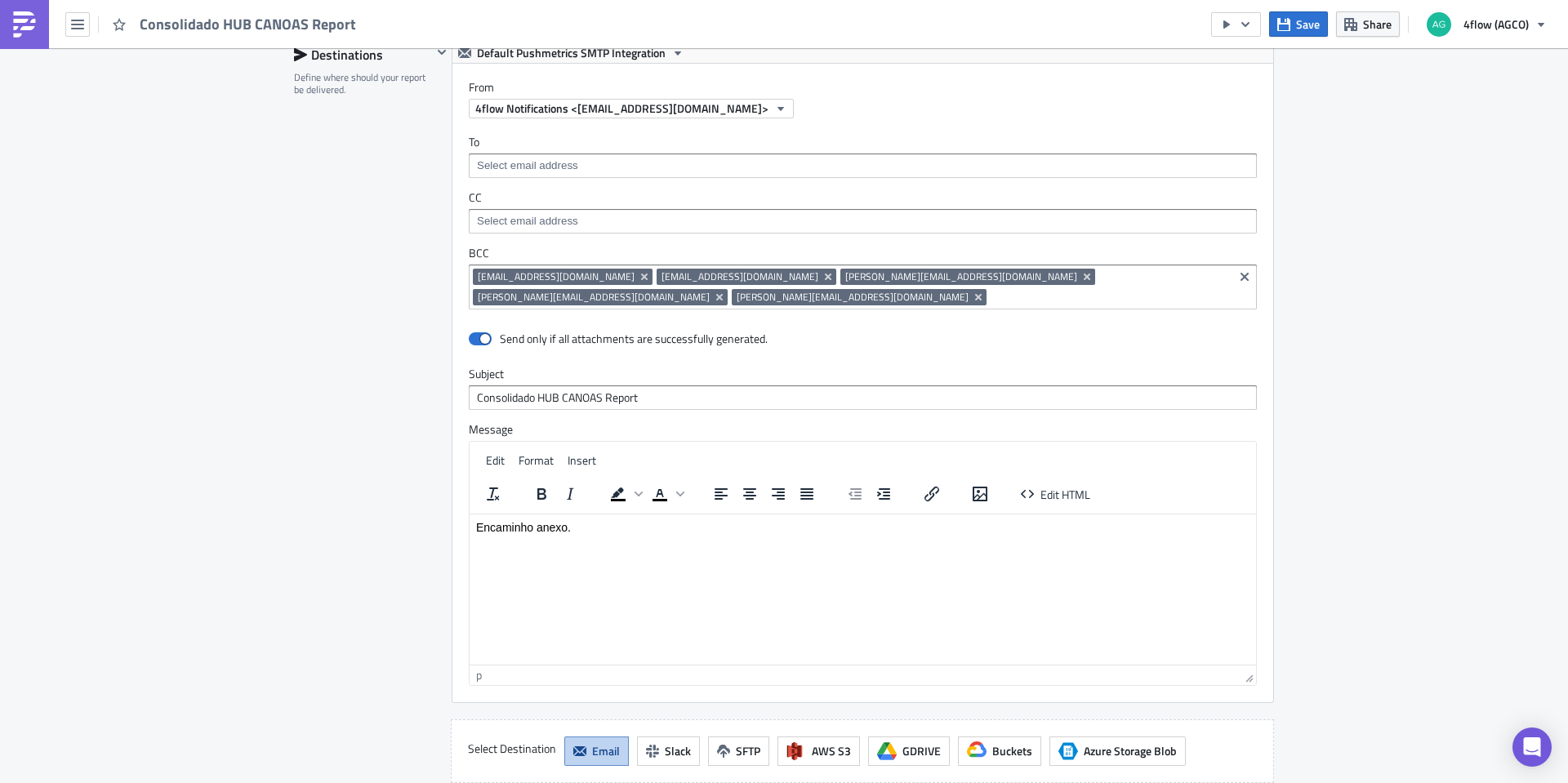
click at [991, 301] on input at bounding box center [1110, 297] width 238 height 16
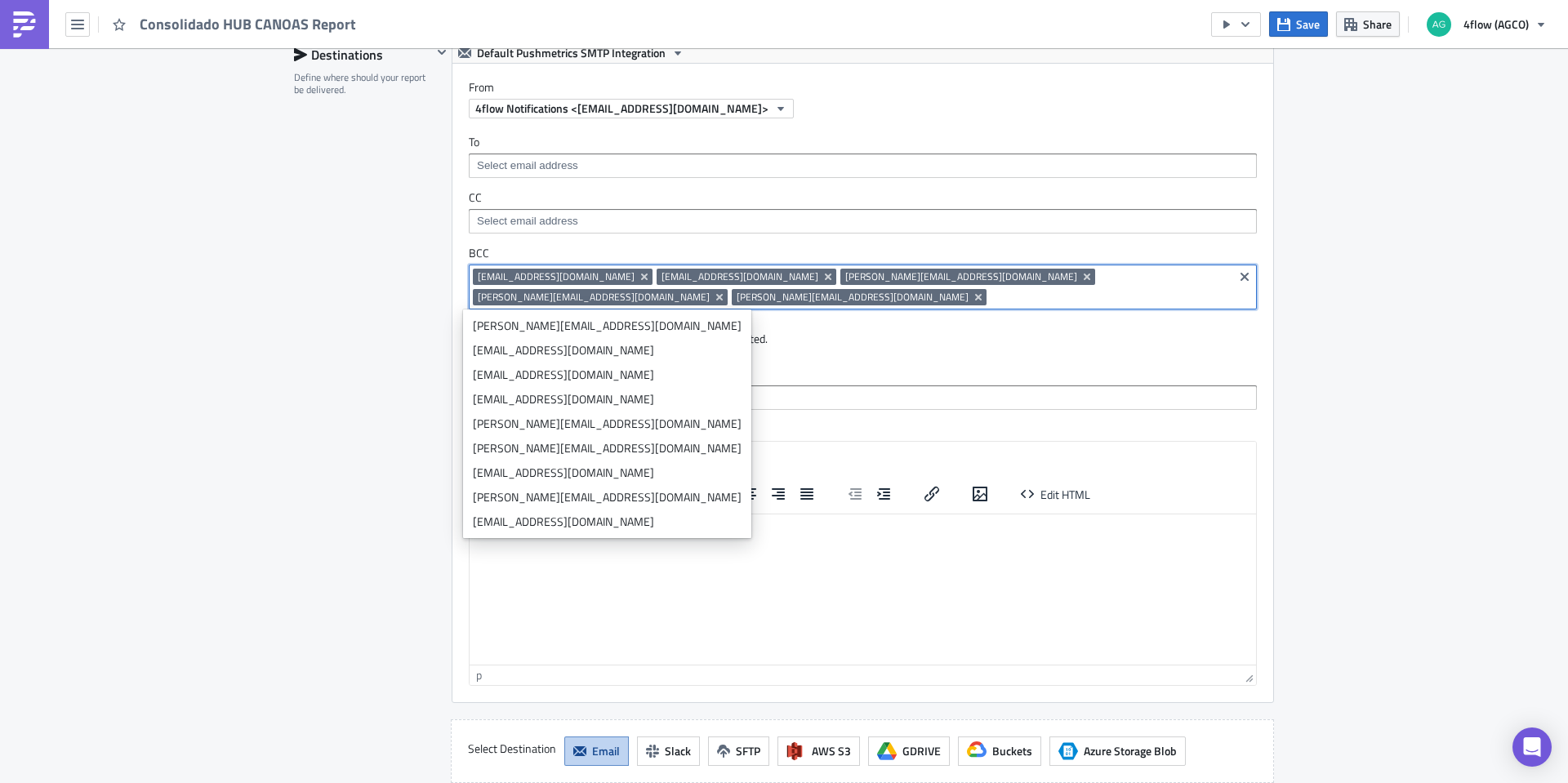
click at [991, 303] on input at bounding box center [1110, 297] width 238 height 16
paste input "[EMAIL_ADDRESS][DOMAIN_NAME]"
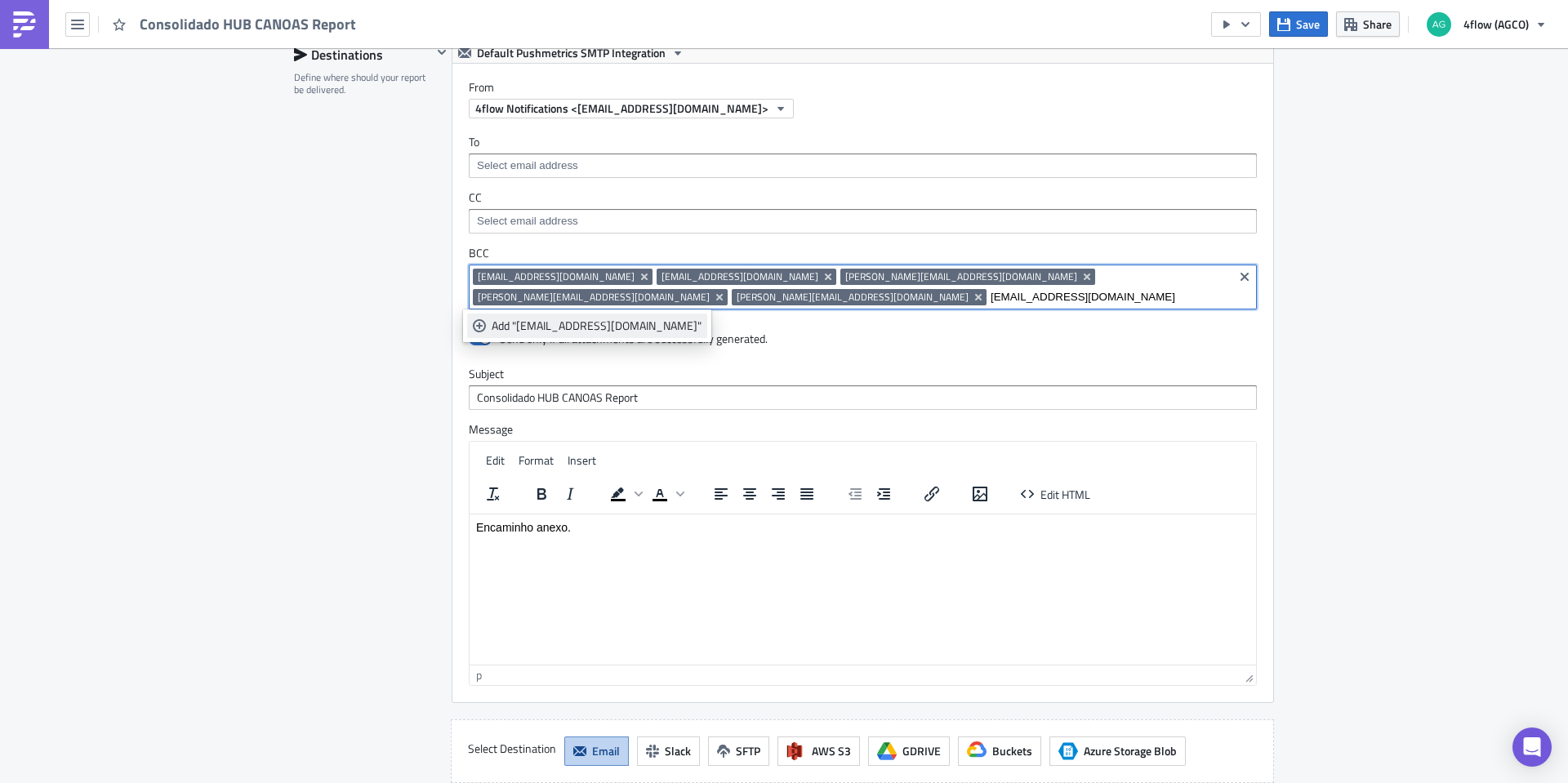
type input "[EMAIL_ADDRESS][DOMAIN_NAME]"
click at [646, 329] on div "Add "coletas@theotransportes.com.br"" at bounding box center [597, 326] width 209 height 16
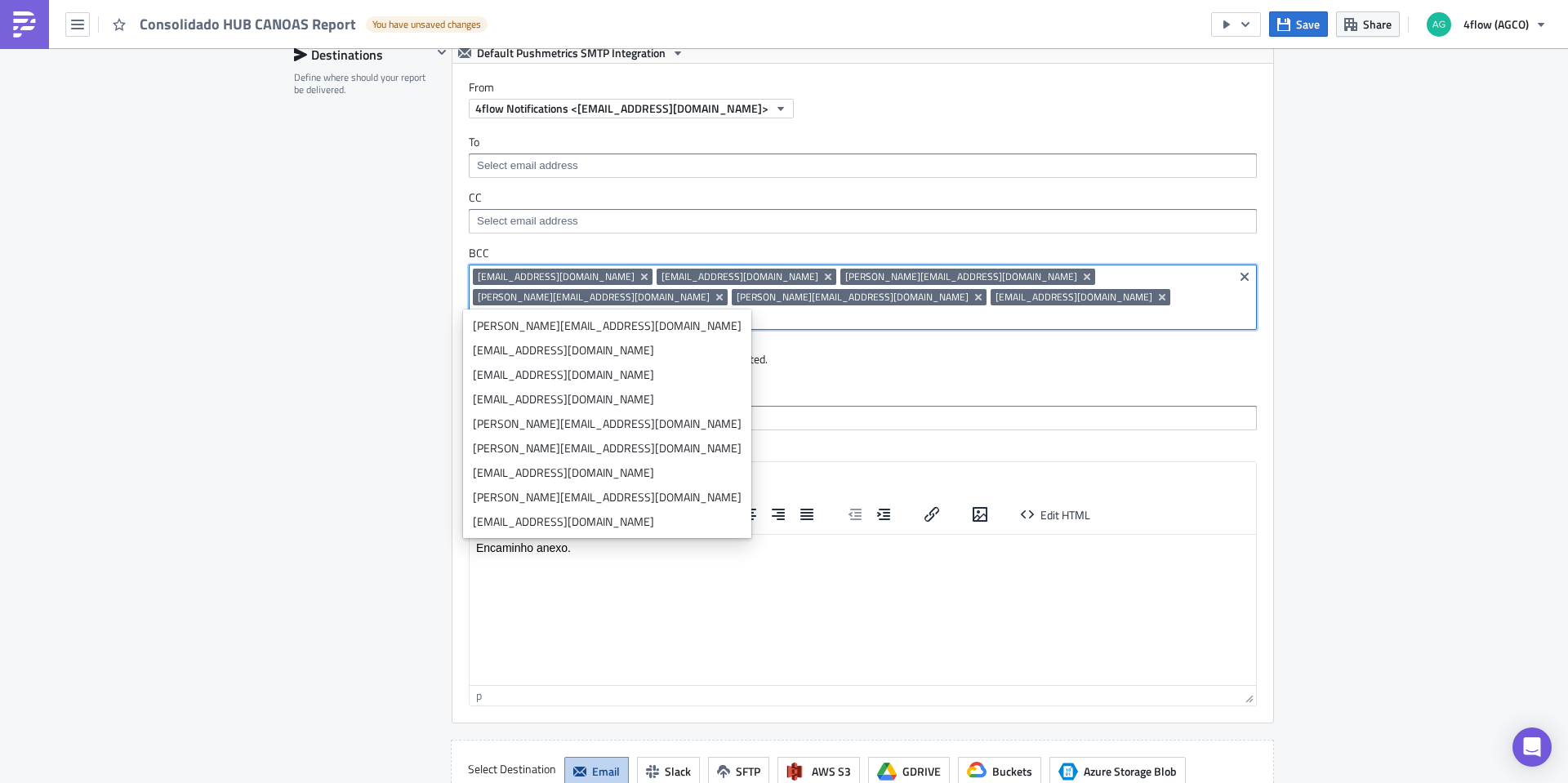
click at [880, 346] on div "Send only if all attachments are successfully generated." at bounding box center [863, 360] width 788 height 29
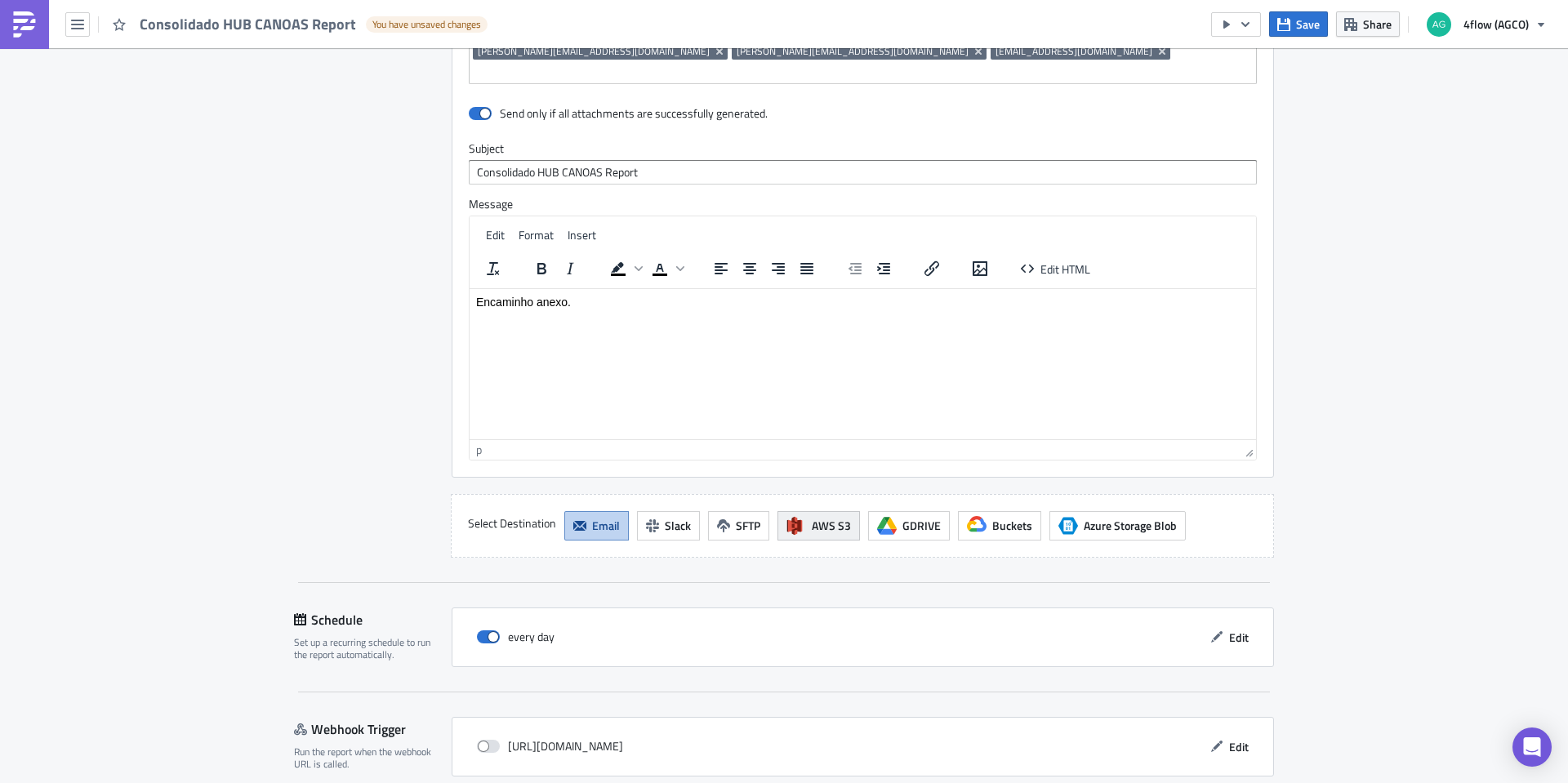
scroll to position [1360, 0]
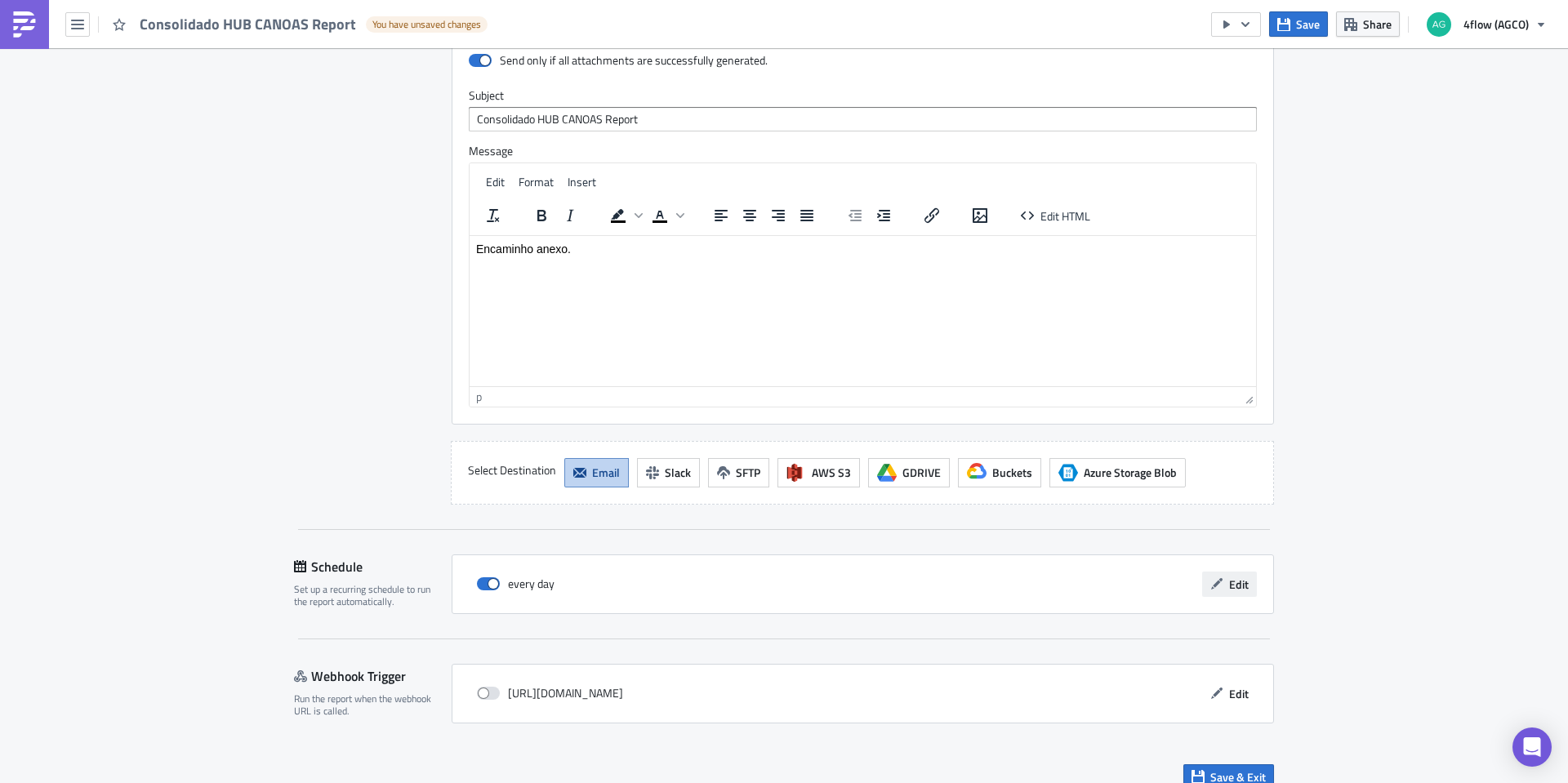
click at [1229, 575] on span "Edit" at bounding box center [1238, 584] width 19 height 17
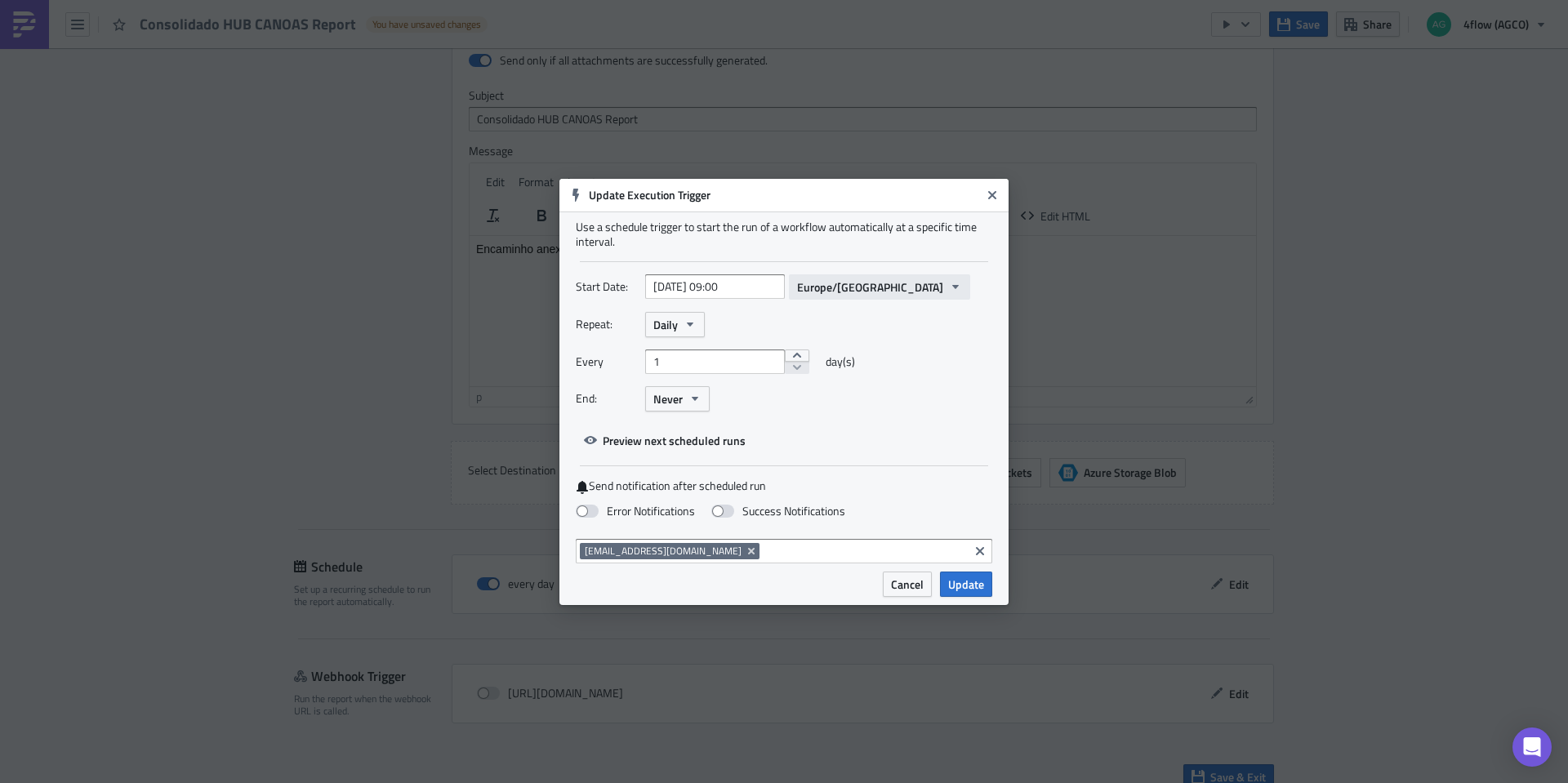
click at [829, 292] on span "Europe/Berlin" at bounding box center [870, 287] width 146 height 17
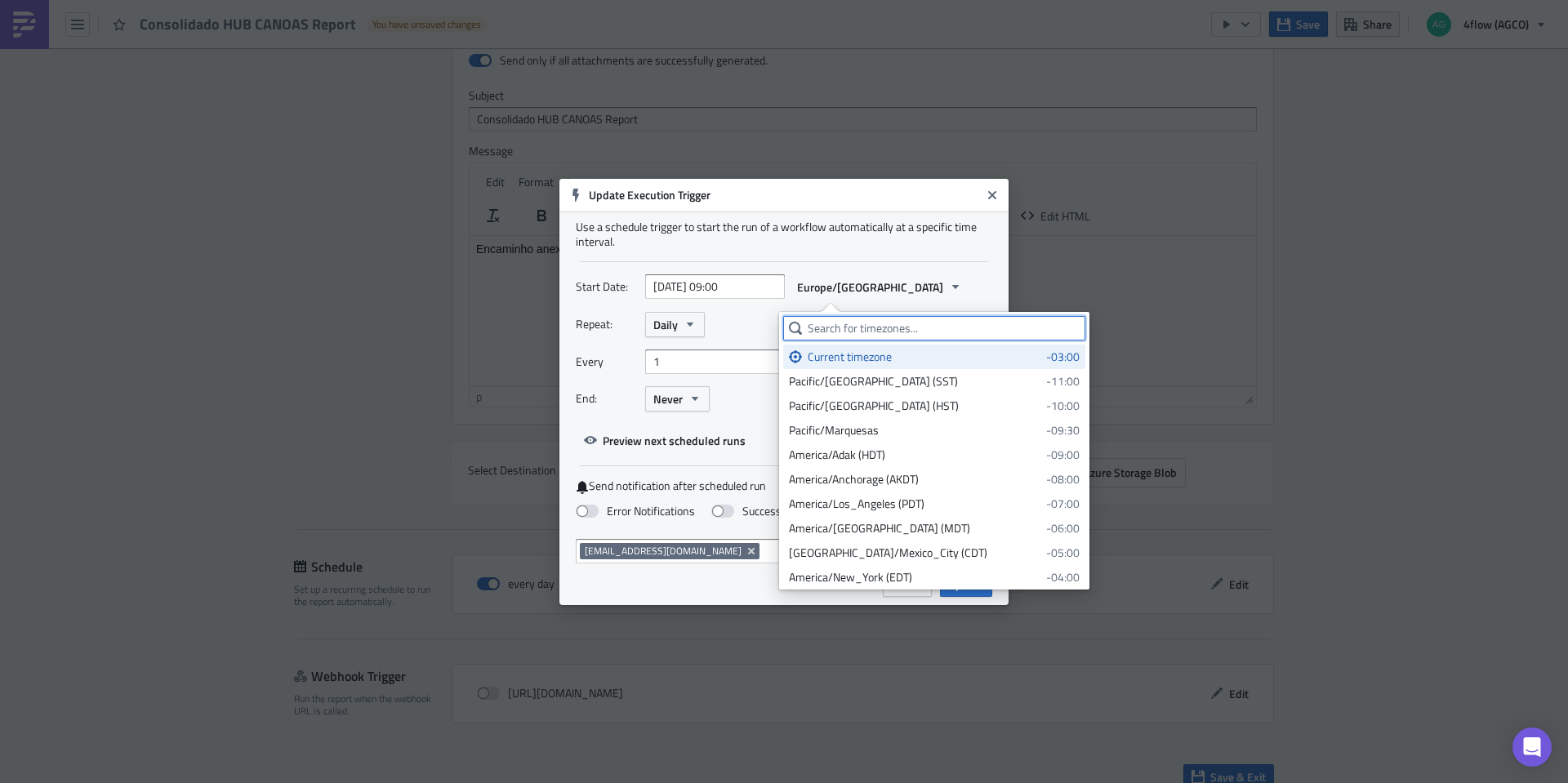
click at [821, 330] on input "text" at bounding box center [934, 329] width 303 height 25
click at [854, 359] on div "Current timezone" at bounding box center [924, 356] width 233 height 16
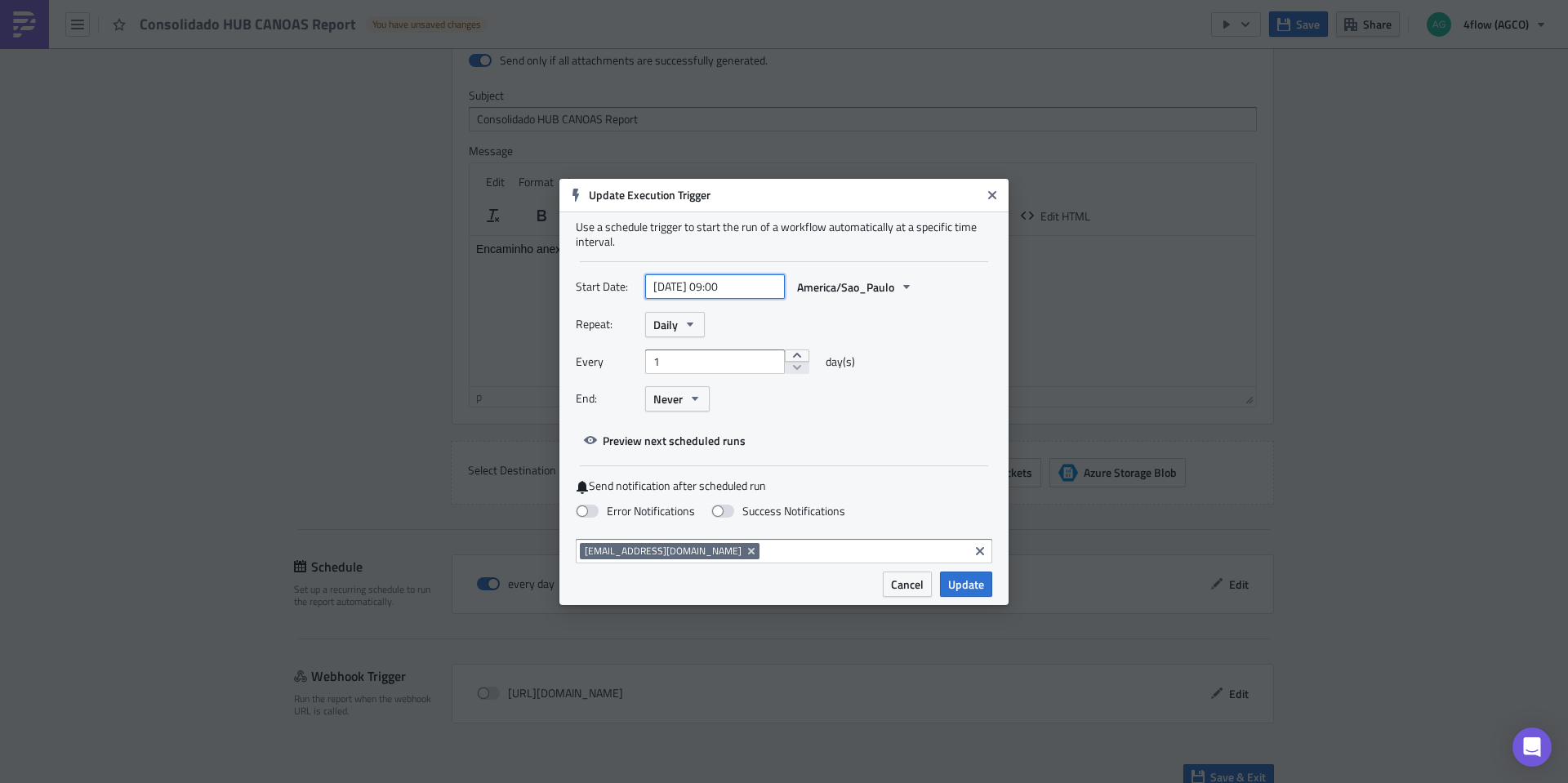
select select "2025"
click at [739, 281] on input "2025-01-28 09:00" at bounding box center [715, 287] width 139 height 25
click at [892, 333] on div "Repeat: Daily" at bounding box center [784, 325] width 417 height 25
click at [731, 285] on input "2025-01-28 09:00" at bounding box center [715, 287] width 139 height 25
select select "2025"
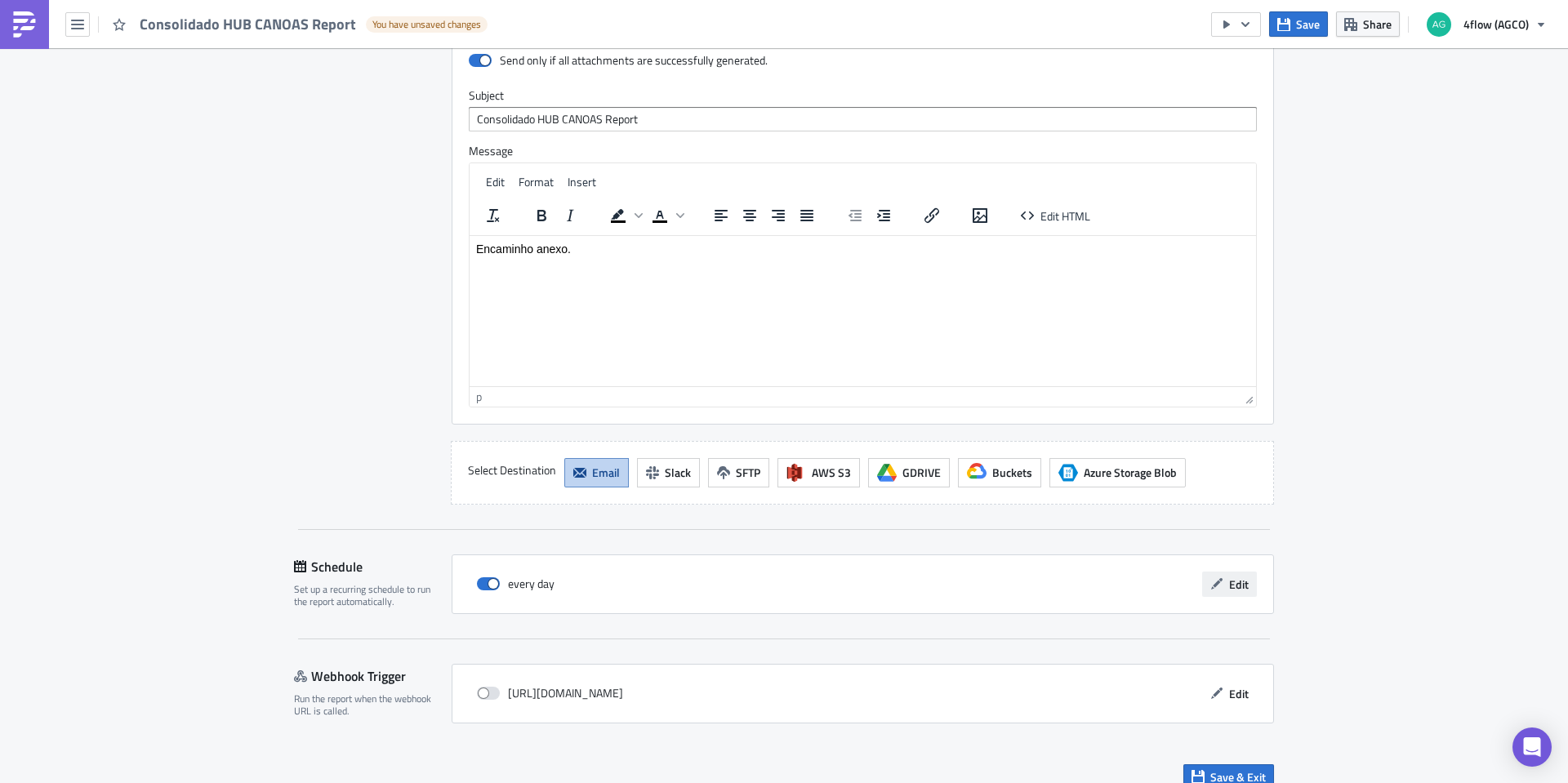
click at [1217, 572] on button "Edit" at bounding box center [1229, 584] width 55 height 25
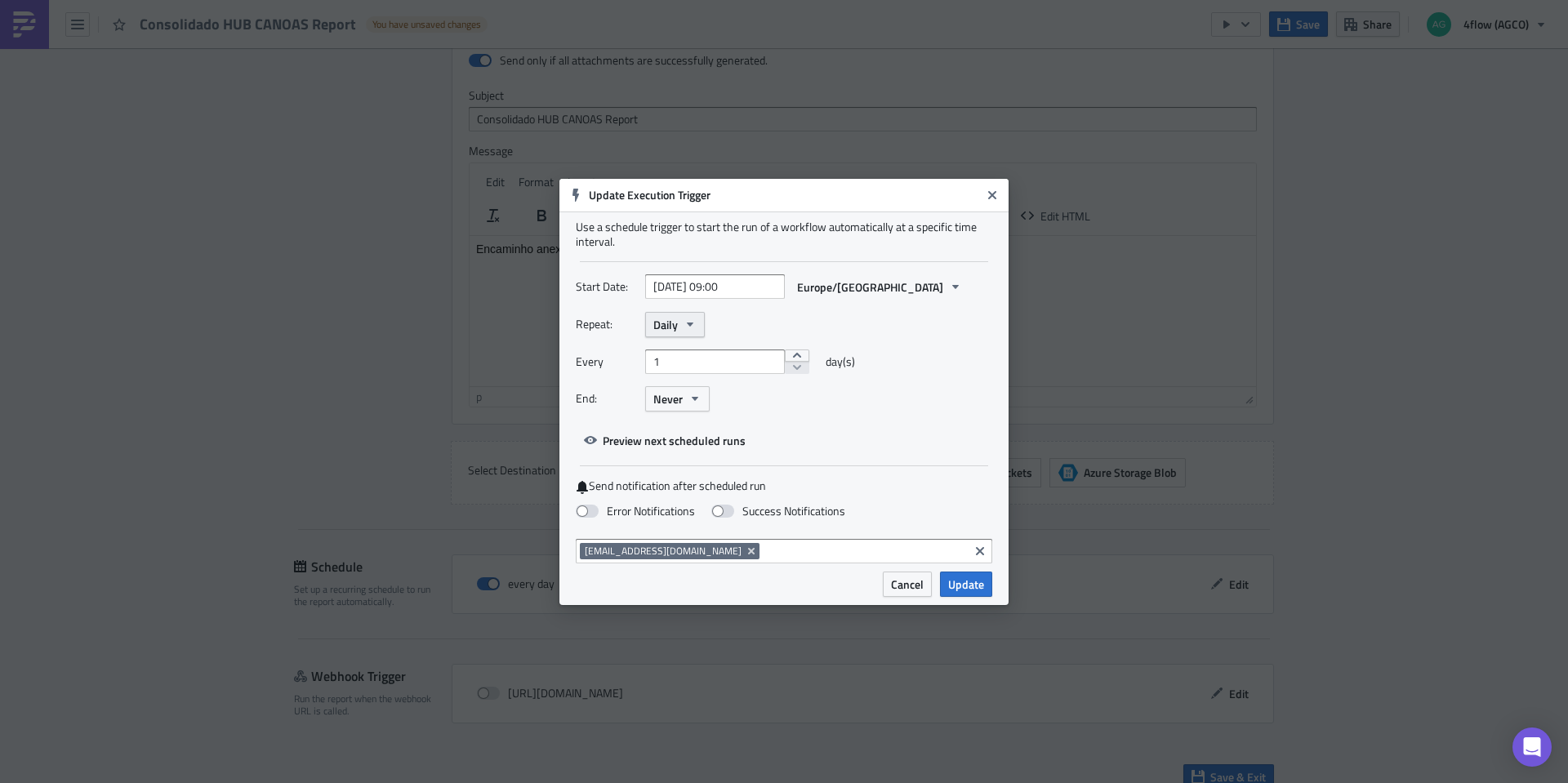
click at [690, 330] on icon "button" at bounding box center [691, 325] width 13 height 13
click at [902, 325] on div "Repeat: Daily Yearly Monthly Weekly Daily Hourly Minutely" at bounding box center [784, 325] width 417 height 25
click at [997, 199] on icon "Close" at bounding box center [992, 195] width 13 height 13
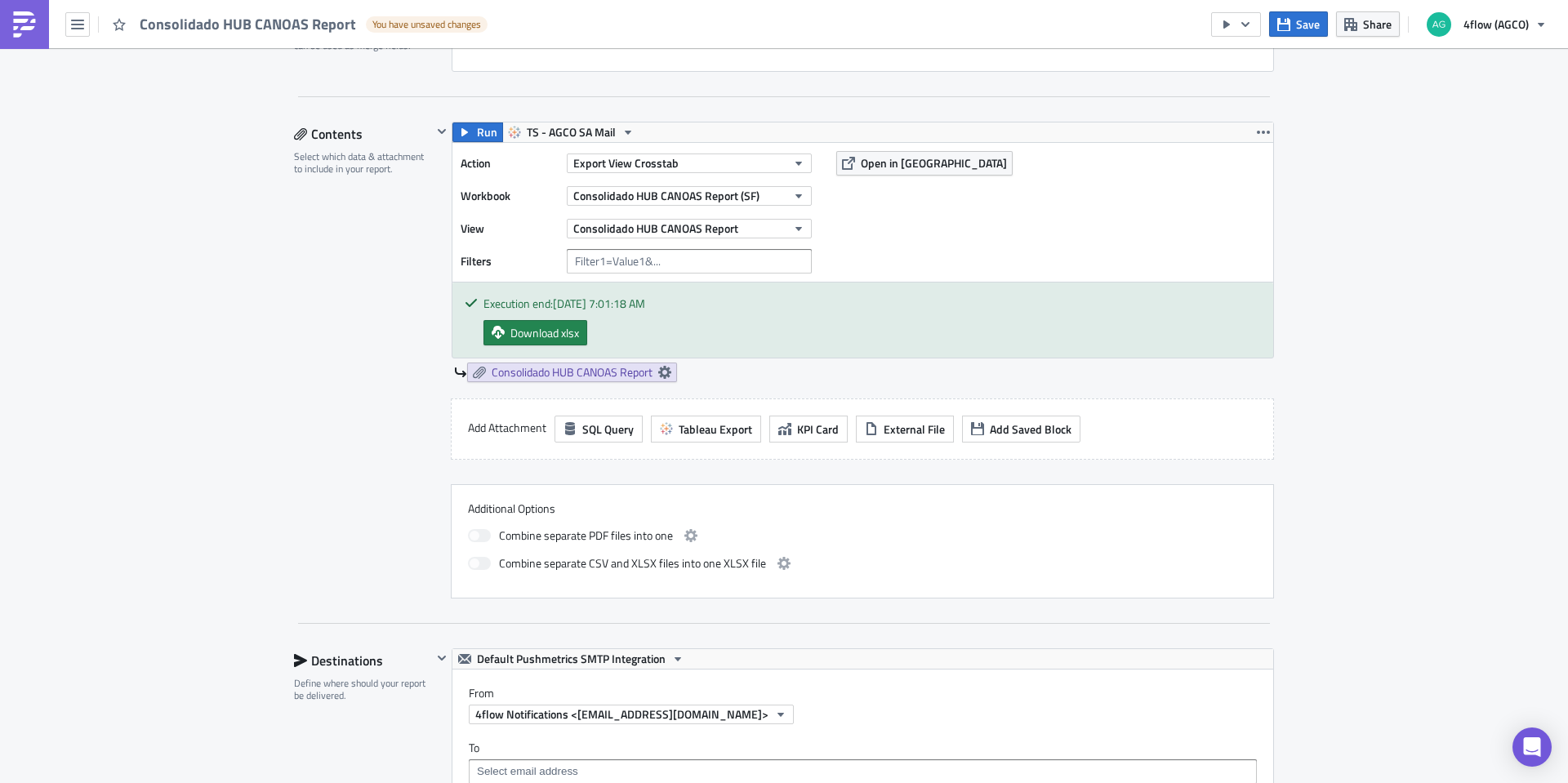
scroll to position [0, 0]
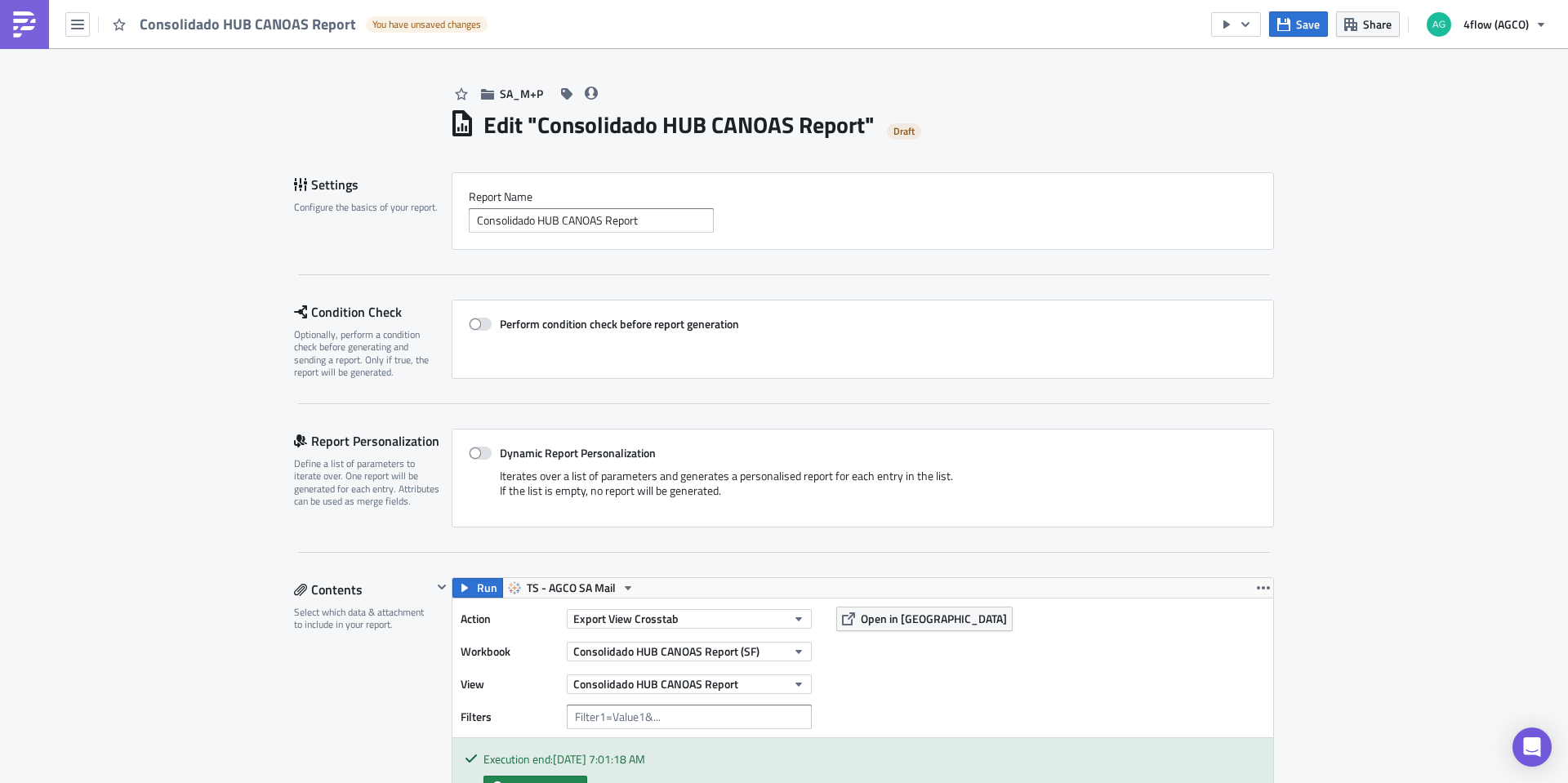
click at [1311, 23] on span "Save" at bounding box center [1308, 24] width 24 height 17
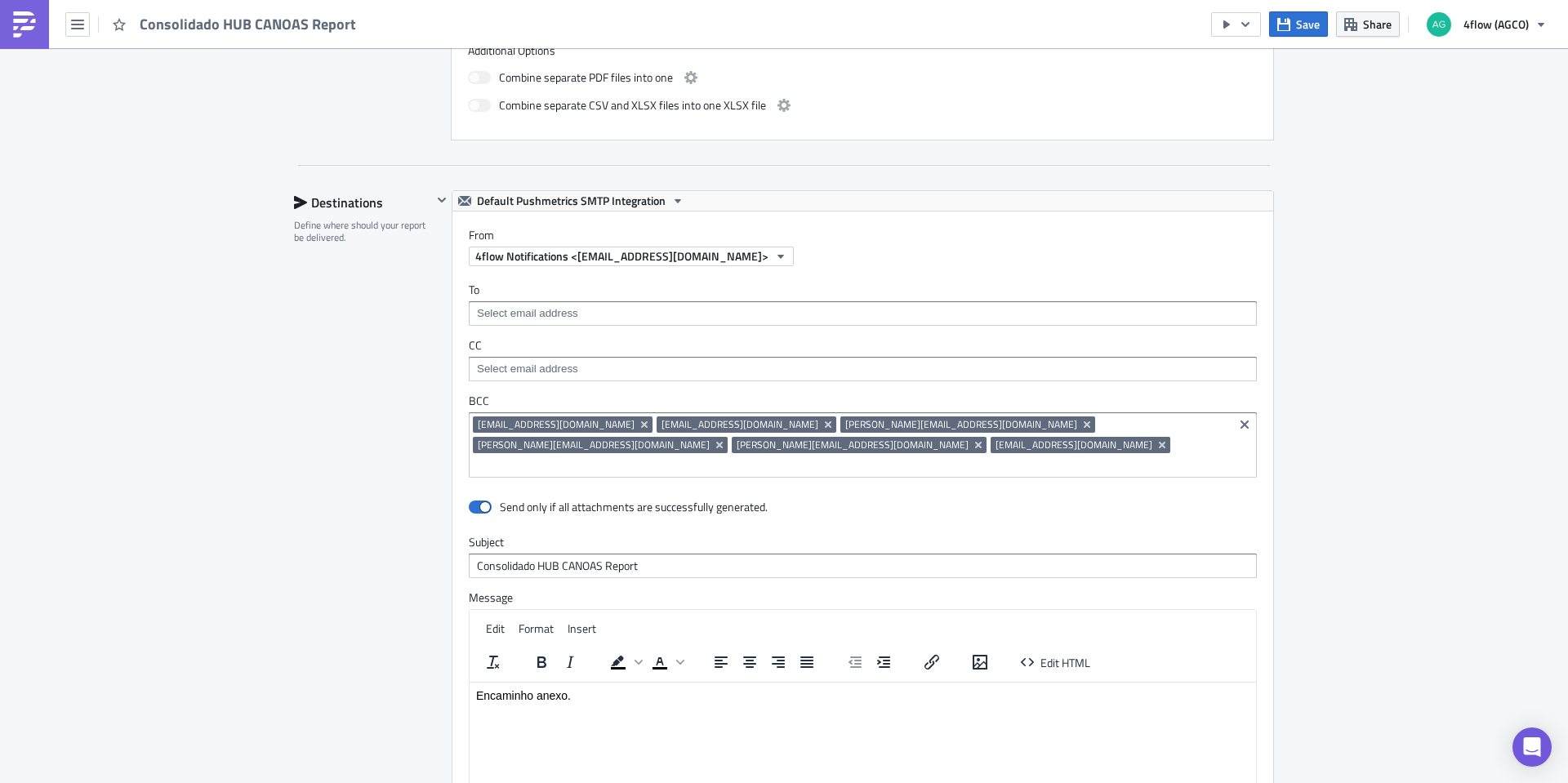
scroll to position [898, 0]
